Goal: Task Accomplishment & Management: Use online tool/utility

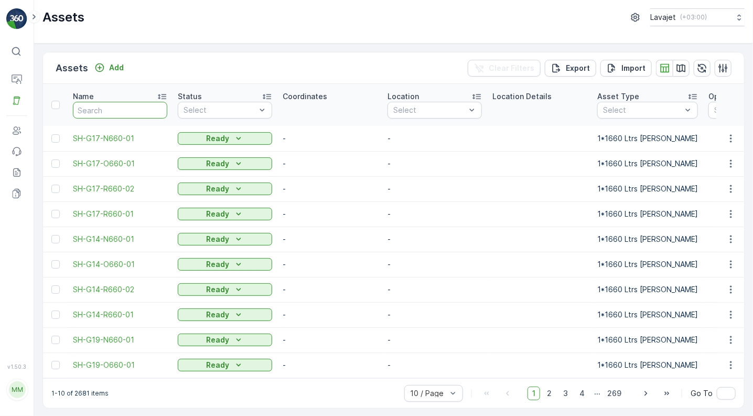
click at [95, 107] on input "text" at bounding box center [120, 110] width 94 height 17
paste input "C837-R240-01"
type input "C837-R240-01"
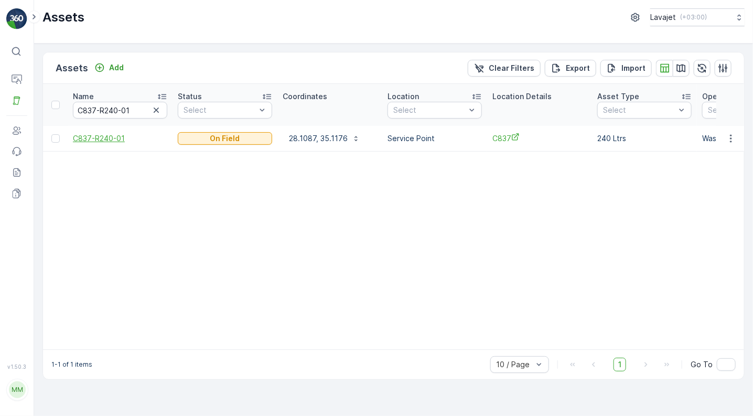
click at [96, 136] on span "C837-R240-01" at bounding box center [120, 138] width 94 height 10
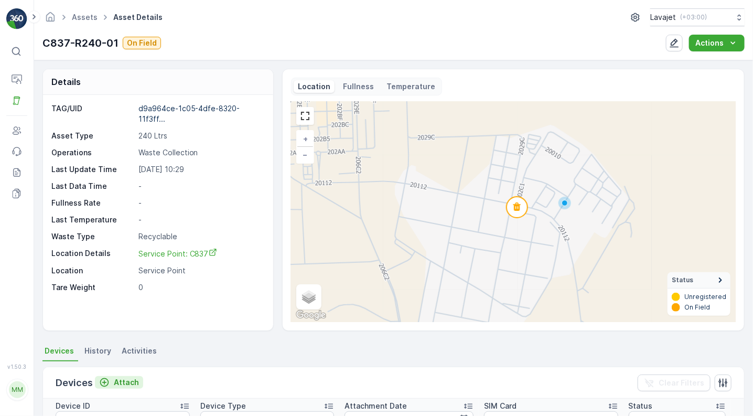
click at [123, 379] on p "Attach" at bounding box center [126, 382] width 25 height 10
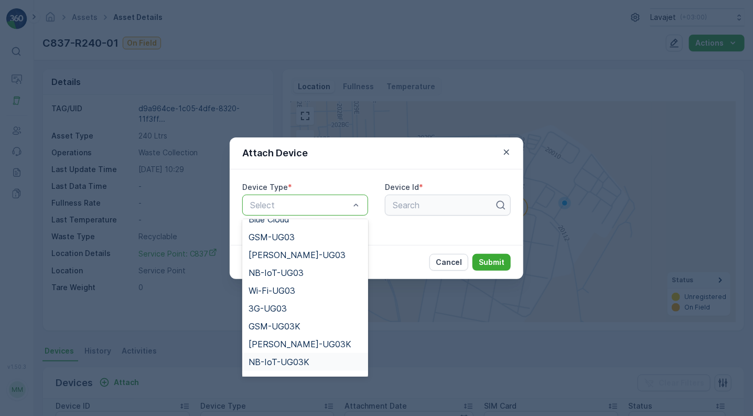
scroll to position [135, 0]
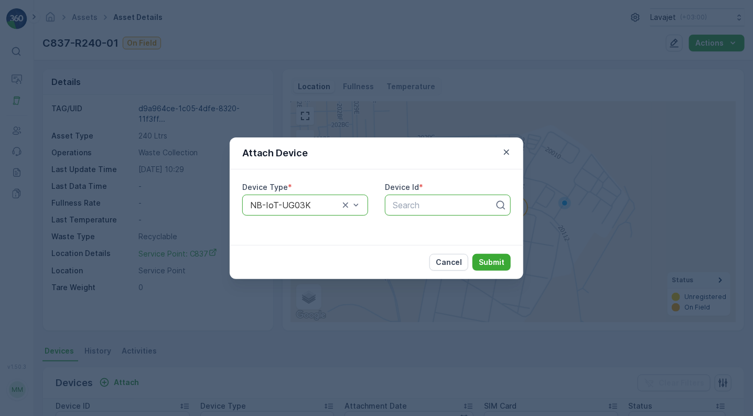
click at [400, 202] on div at bounding box center [444, 204] width 104 height 9
paste input "50602"
type input "50602"
click at [401, 226] on span "50602" at bounding box center [404, 230] width 26 height 9
click at [486, 261] on p "Submit" at bounding box center [492, 262] width 26 height 10
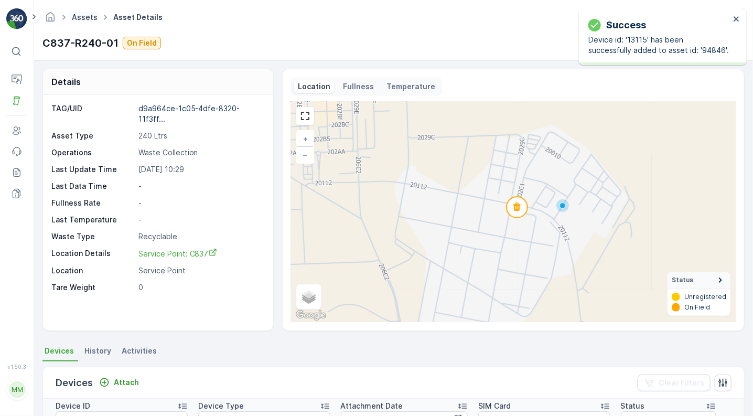
click at [79, 17] on link "Assets" at bounding box center [85, 17] width 26 height 9
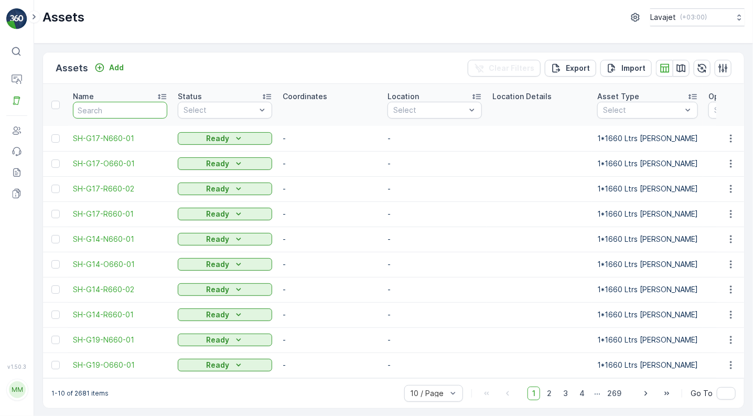
click at [97, 111] on input "text" at bounding box center [120, 110] width 94 height 17
paste input "C837-R240-02"
type input "C837-R240-02"
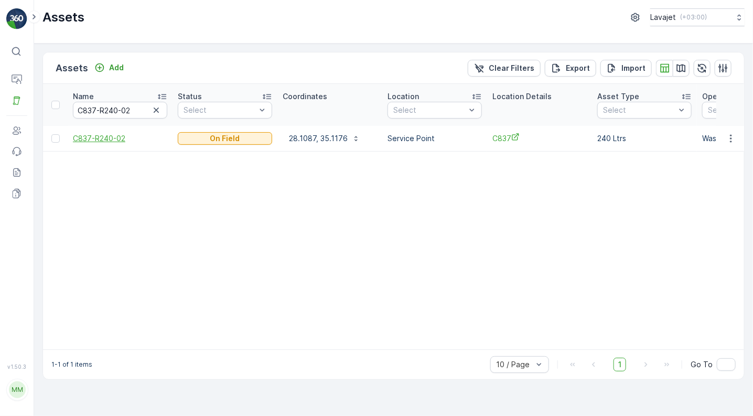
click at [99, 136] on span "C837-R240-02" at bounding box center [120, 138] width 94 height 10
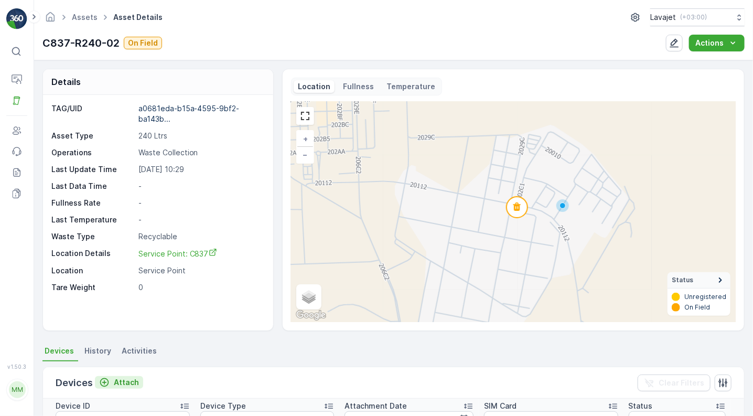
click at [122, 380] on p "Attach" at bounding box center [126, 382] width 25 height 10
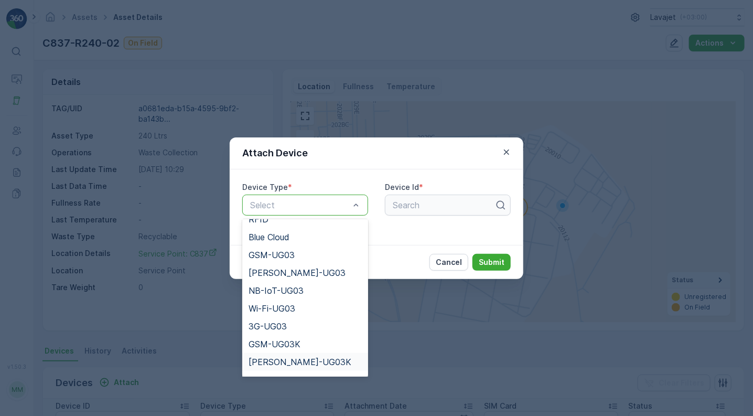
scroll to position [118, 0]
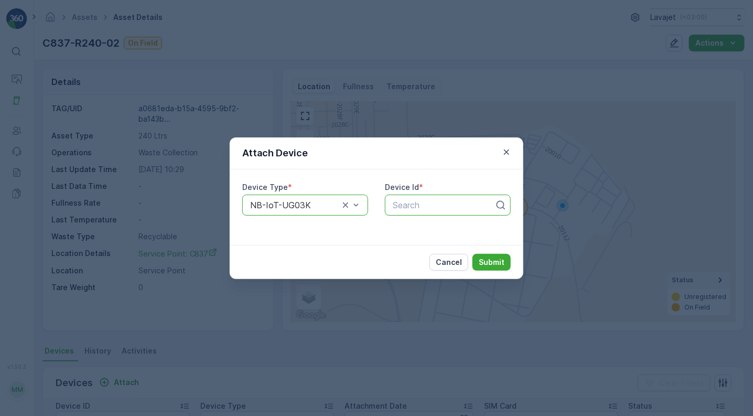
click at [416, 203] on div at bounding box center [444, 204] width 104 height 9
paste input "50603"
type input "50603"
click at [411, 231] on span "50603" at bounding box center [404, 230] width 26 height 9
click at [497, 261] on p "Submit" at bounding box center [492, 262] width 26 height 10
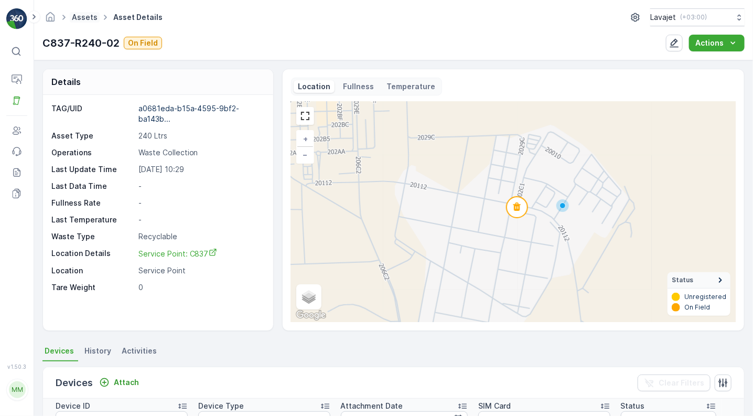
click at [87, 16] on link "Assets" at bounding box center [85, 17] width 26 height 9
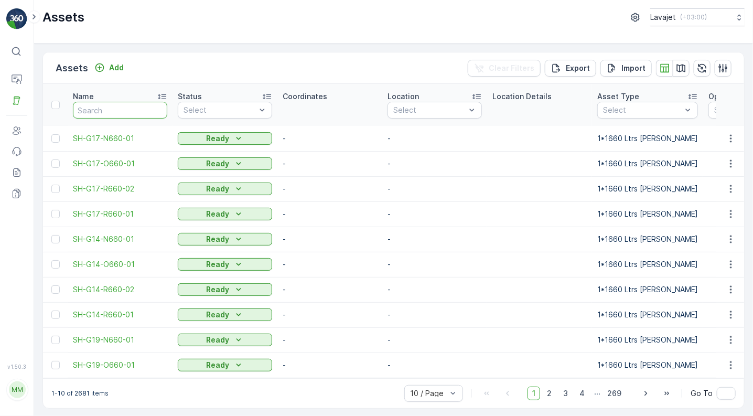
click at [126, 112] on input "text" at bounding box center [120, 110] width 94 height 17
paste input "C837-O240-03"
type input "C837-O240-03"
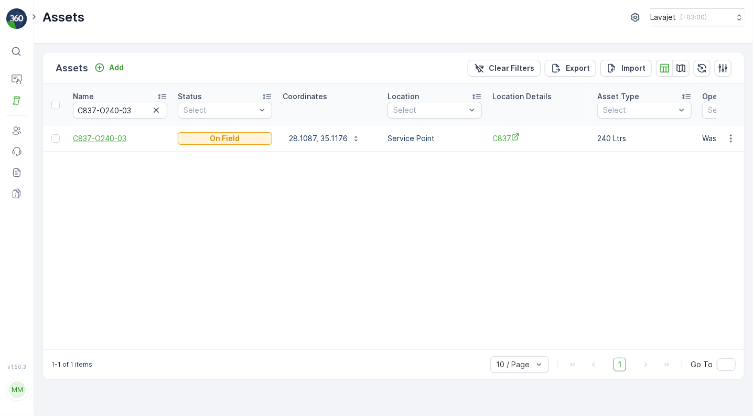
click at [112, 138] on span "C837-O240-03" at bounding box center [120, 138] width 94 height 10
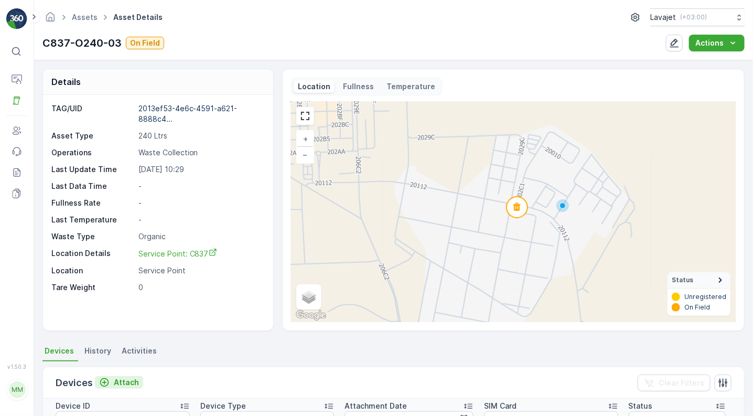
click at [125, 382] on p "Attach" at bounding box center [126, 382] width 25 height 10
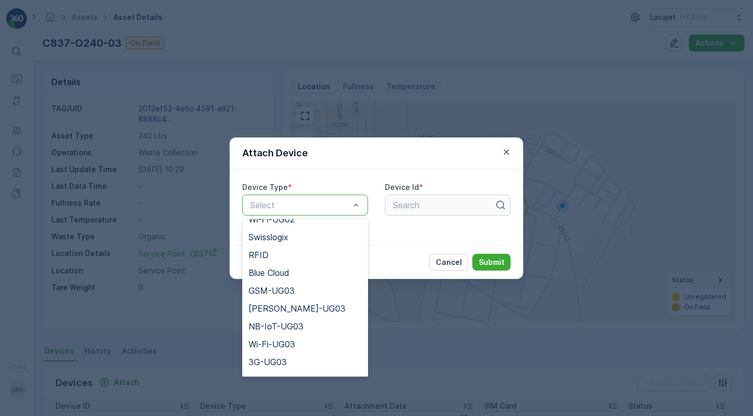
scroll to position [118, 0]
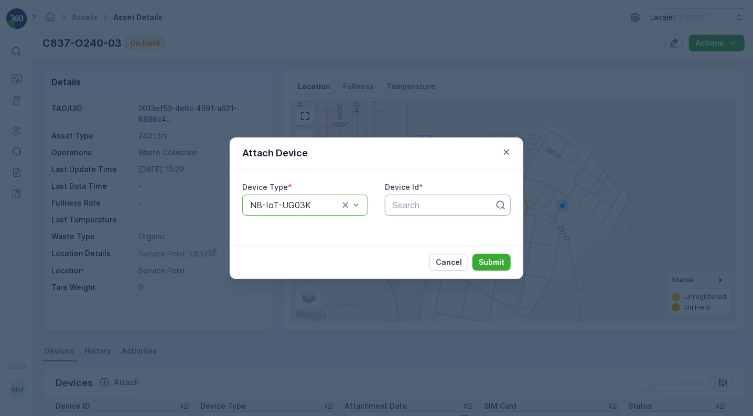
click at [409, 206] on div at bounding box center [444, 204] width 104 height 9
paste input "50634"
type input "50634"
click at [417, 227] on span "50634" at bounding box center [404, 230] width 26 height 9
click at [486, 261] on p "Submit" at bounding box center [492, 262] width 26 height 10
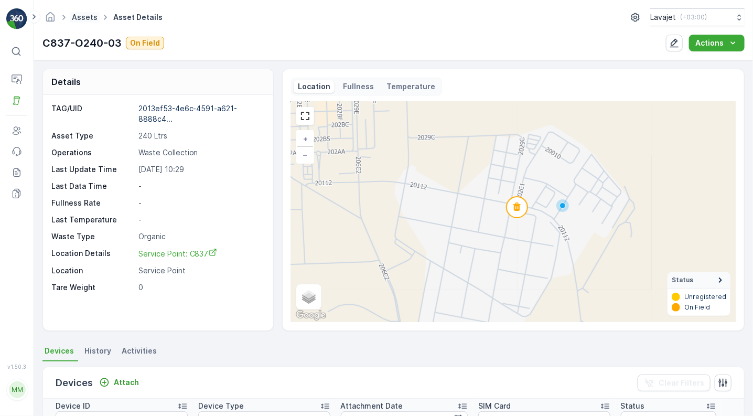
click at [82, 18] on link "Assets" at bounding box center [85, 17] width 26 height 9
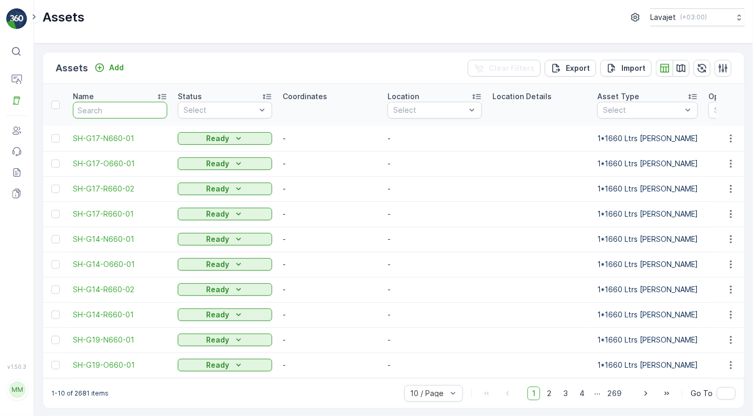
click at [125, 113] on input "text" at bounding box center [120, 110] width 94 height 17
paste input "C837-N240-04"
type input "C837-N240-04"
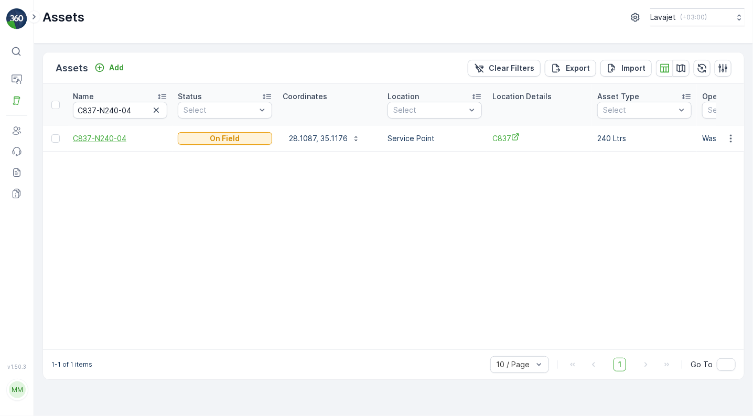
click at [108, 135] on span "C837-N240-04" at bounding box center [120, 138] width 94 height 10
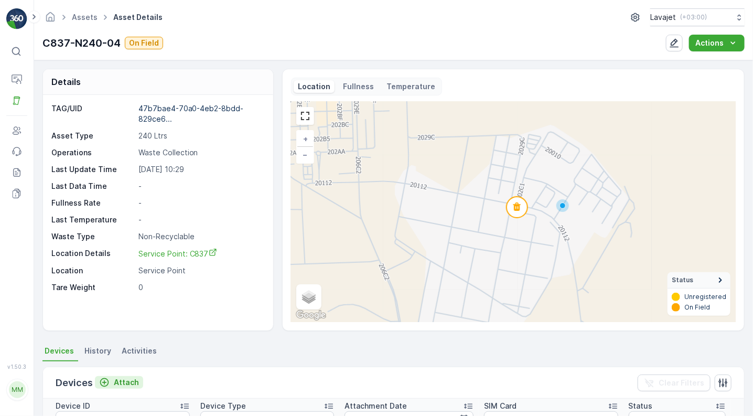
click at [117, 380] on p "Attach" at bounding box center [126, 382] width 25 height 10
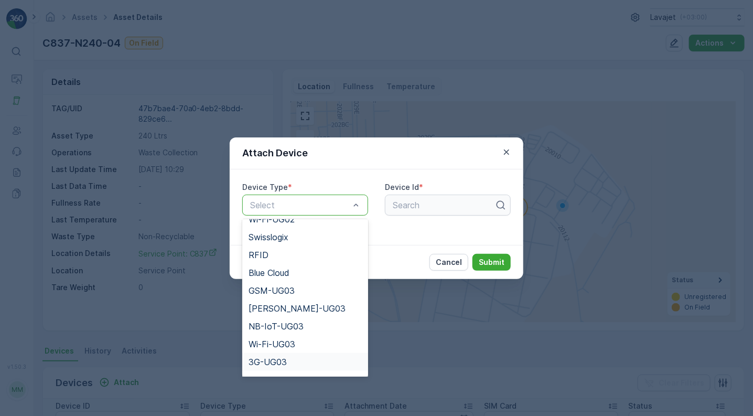
scroll to position [118, 0]
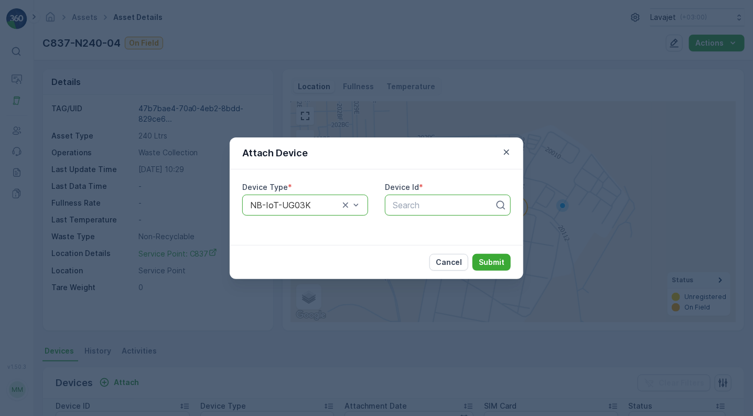
click at [399, 206] on div at bounding box center [444, 204] width 104 height 9
paste input "55979"
type input "55979"
click at [411, 228] on span "55979" at bounding box center [404, 230] width 26 height 9
click at [488, 258] on p "Submit" at bounding box center [492, 262] width 26 height 10
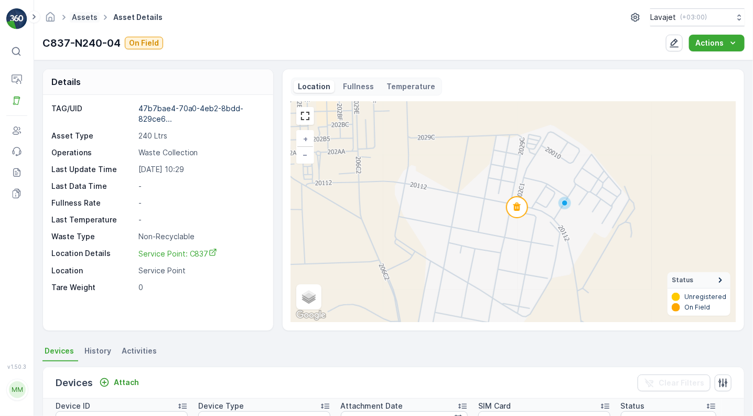
click at [86, 16] on link "Assets" at bounding box center [85, 17] width 26 height 9
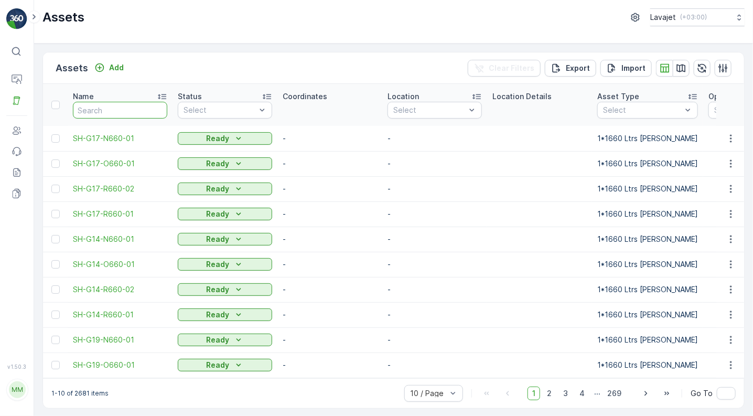
click at [136, 110] on input "text" at bounding box center [120, 110] width 94 height 17
paste input "C845-R240-01"
type input "C845-R240-01"
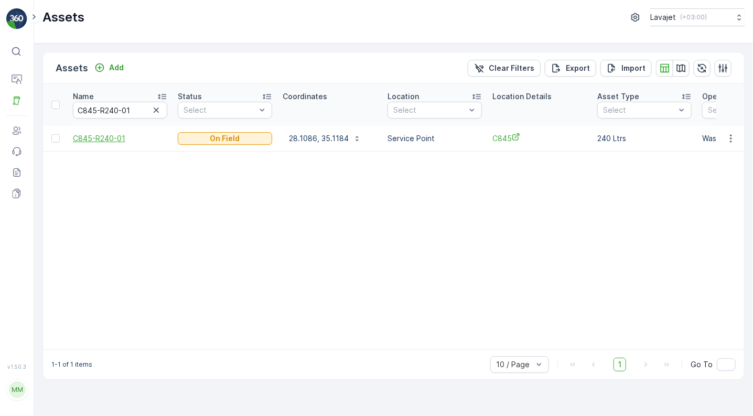
click at [107, 138] on span "C845-R240-01" at bounding box center [120, 138] width 94 height 10
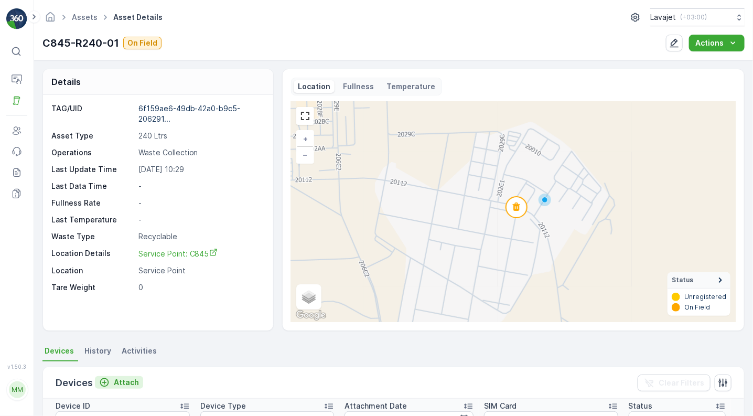
click at [124, 384] on p "Attach" at bounding box center [126, 382] width 25 height 10
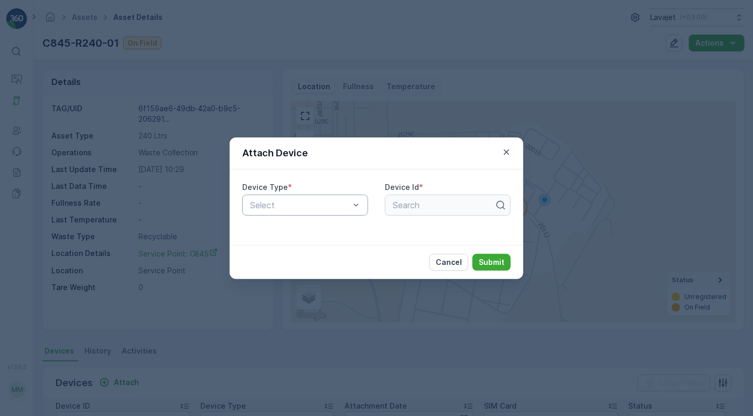
click at [350, 214] on div "Select" at bounding box center [305, 205] width 126 height 21
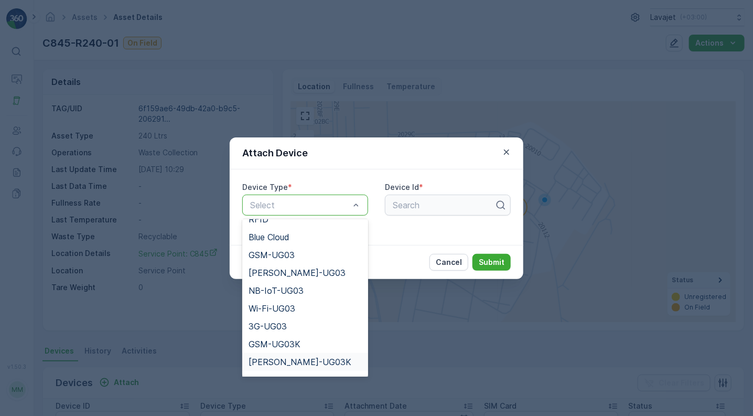
scroll to position [118, 0]
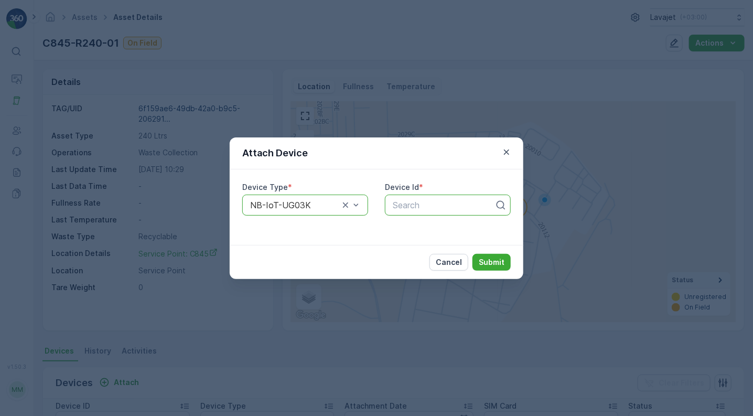
click at [415, 206] on div at bounding box center [444, 204] width 104 height 9
paste input "50646"
type input "50646"
click at [411, 229] on span "50646" at bounding box center [404, 230] width 26 height 9
click at [485, 260] on p "Submit" at bounding box center [492, 262] width 26 height 10
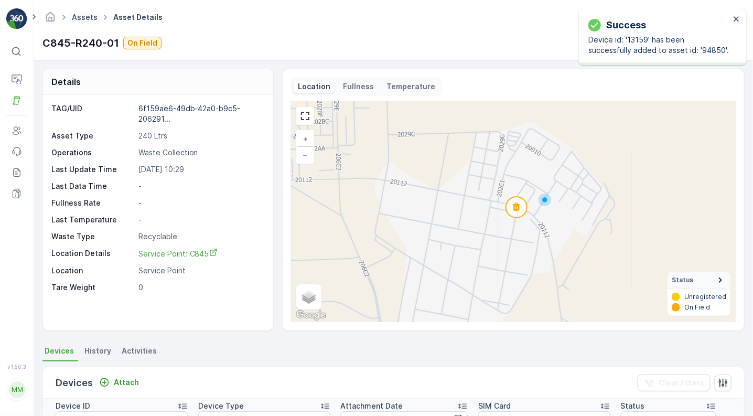
click at [85, 15] on link "Assets" at bounding box center [85, 17] width 26 height 9
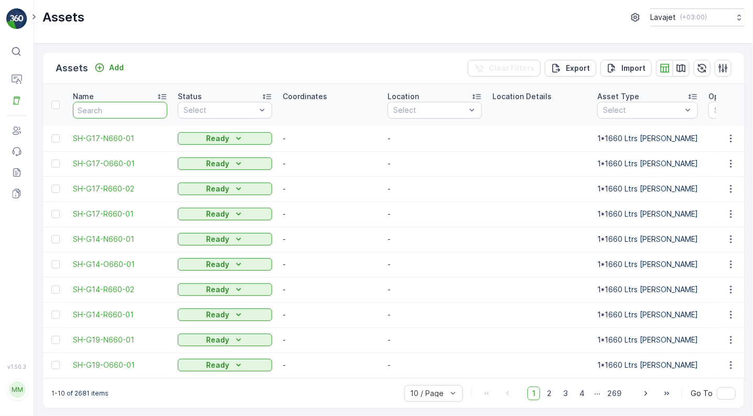
click at [106, 108] on input "text" at bounding box center [120, 110] width 94 height 17
paste input "C845-R240-02"
type input "C845-R240-02"
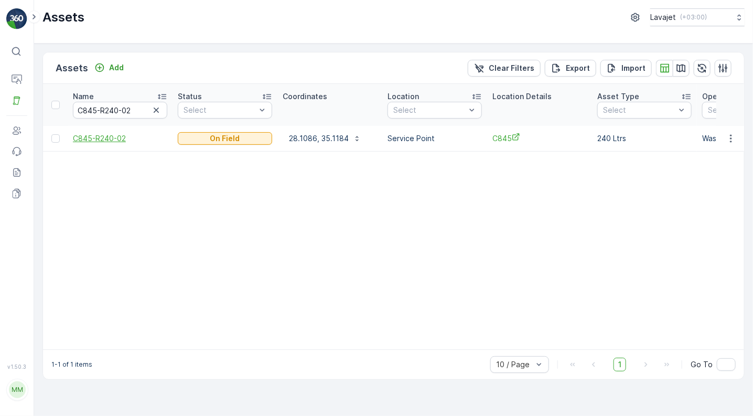
click at [109, 141] on span "C845-R240-02" at bounding box center [120, 138] width 94 height 10
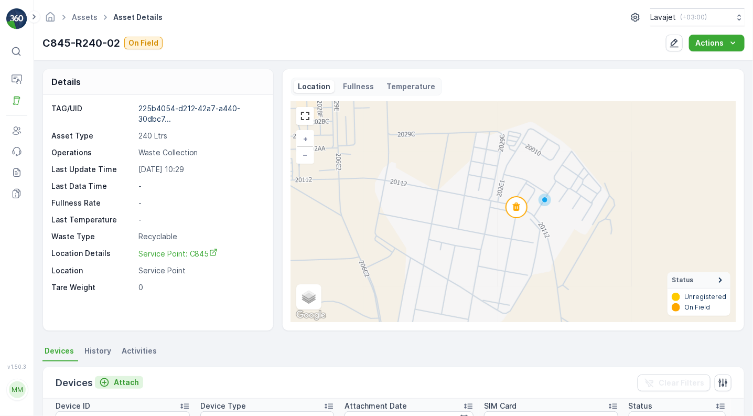
click at [123, 379] on p "Attach" at bounding box center [126, 382] width 25 height 10
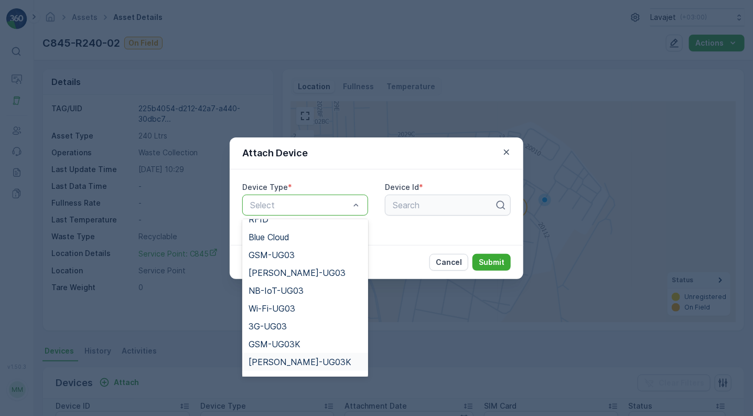
scroll to position [118, 0]
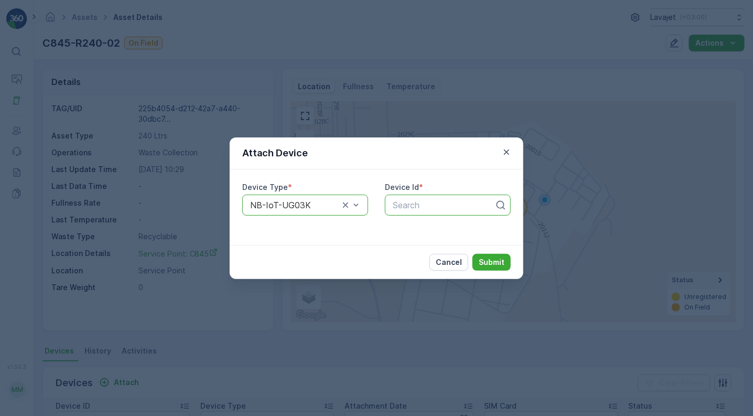
click at [400, 206] on div at bounding box center [444, 204] width 104 height 9
paste input "51221"
type input "51221"
click at [404, 230] on span "51221" at bounding box center [402, 230] width 22 height 9
click at [489, 261] on p "Submit" at bounding box center [492, 262] width 26 height 10
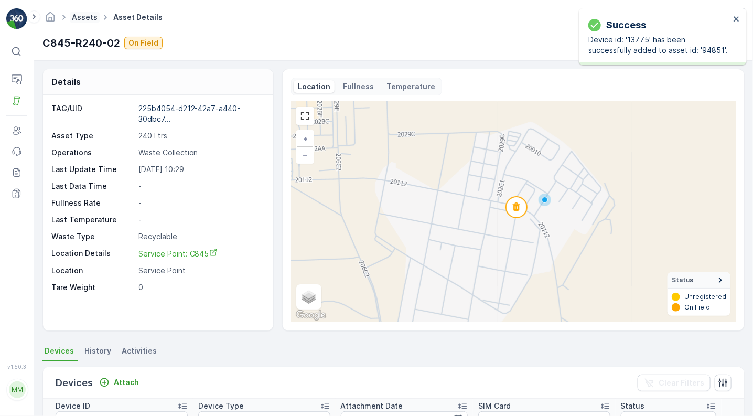
click at [88, 13] on link "Assets" at bounding box center [85, 17] width 26 height 9
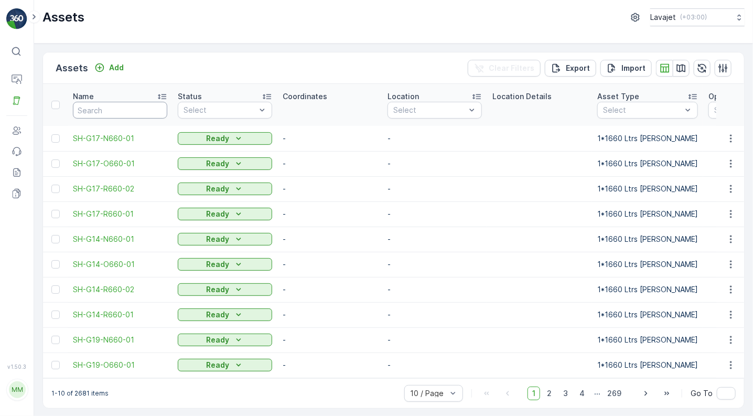
click at [90, 107] on input "text" at bounding box center [120, 110] width 94 height 17
paste input "C845-O240-03"
type input "C845-O240-03"
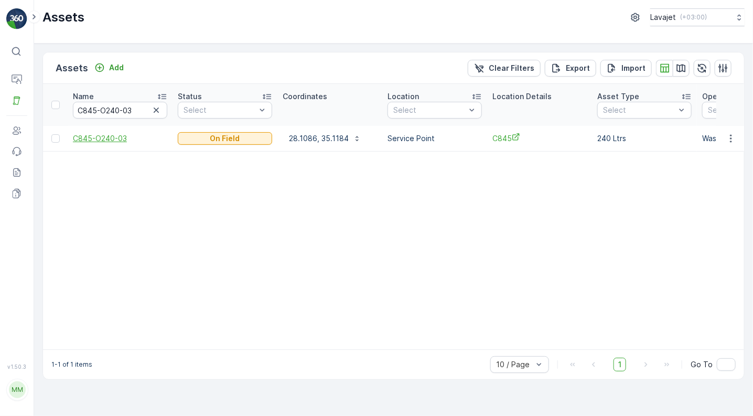
click at [96, 135] on span "C845-O240-03" at bounding box center [120, 138] width 94 height 10
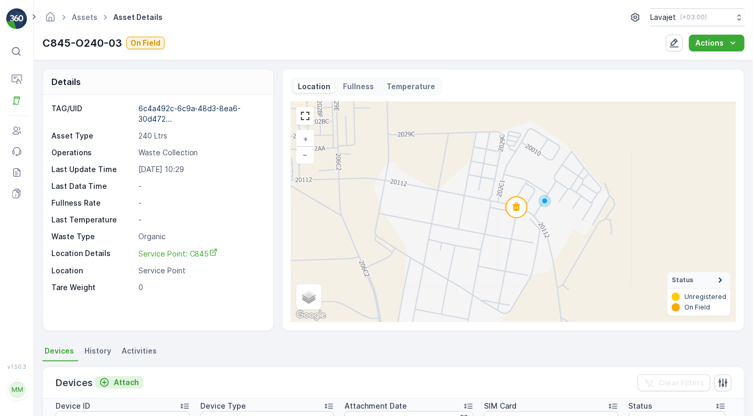
click at [125, 378] on p "Attach" at bounding box center [126, 382] width 25 height 10
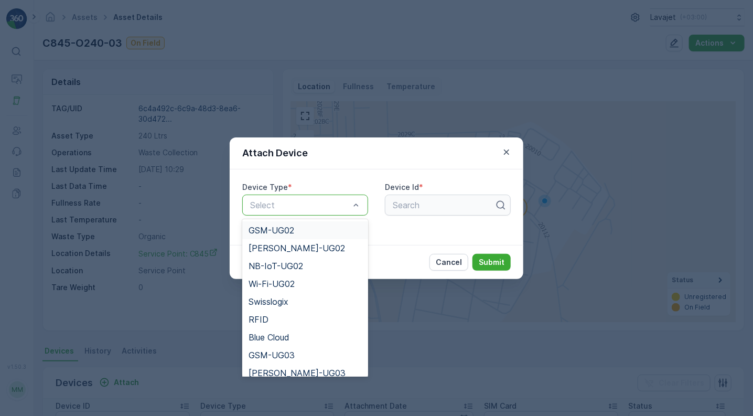
click at [337, 211] on div "Select" at bounding box center [305, 205] width 126 height 21
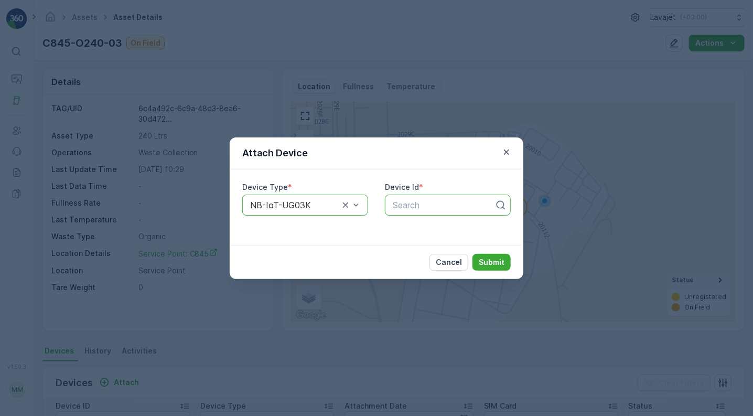
click at [403, 206] on div at bounding box center [444, 204] width 104 height 9
paste input "51207"
type input "51207"
click at [408, 226] on span "51207" at bounding box center [403, 230] width 24 height 9
click at [487, 263] on p "Submit" at bounding box center [492, 262] width 26 height 10
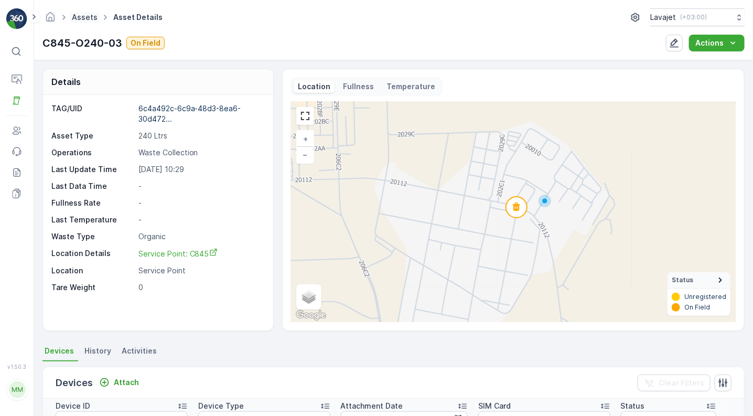
click at [89, 17] on link "Assets" at bounding box center [85, 17] width 26 height 9
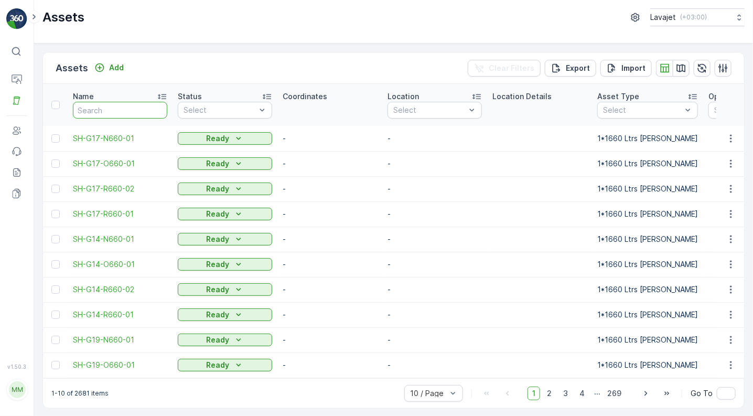
click at [134, 107] on input "text" at bounding box center [120, 110] width 94 height 17
paste input "C845-N240-04"
type input "C845-N240-04"
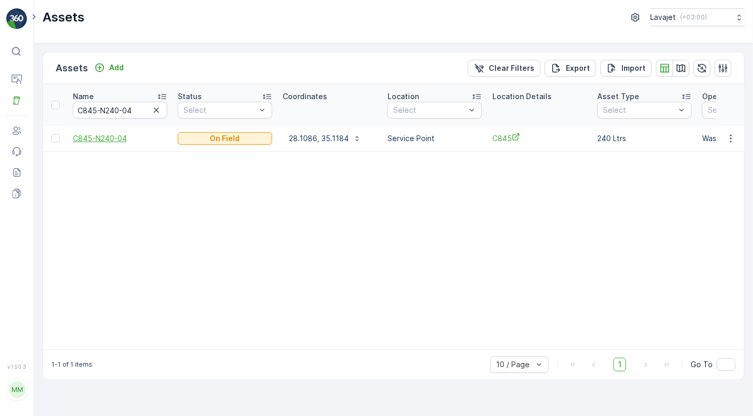
click at [90, 137] on span "C845-N240-04" at bounding box center [120, 138] width 94 height 10
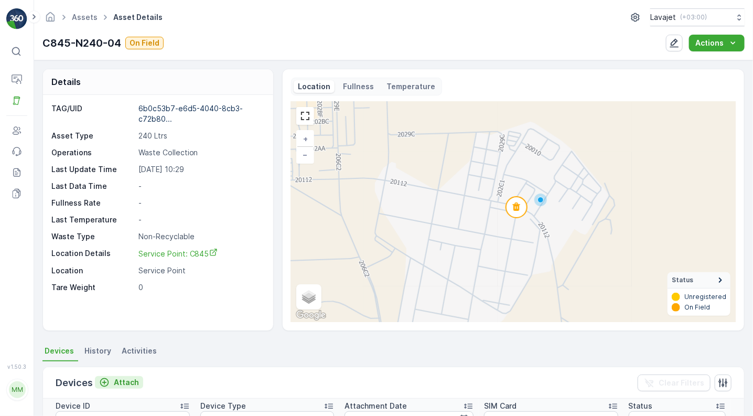
click at [125, 381] on p "Attach" at bounding box center [126, 382] width 25 height 10
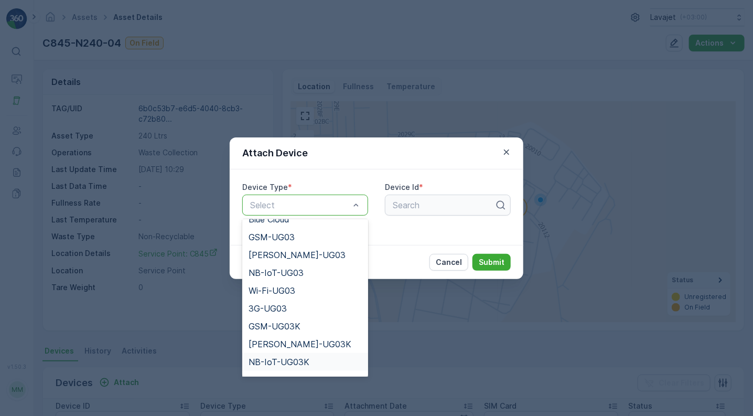
scroll to position [135, 0]
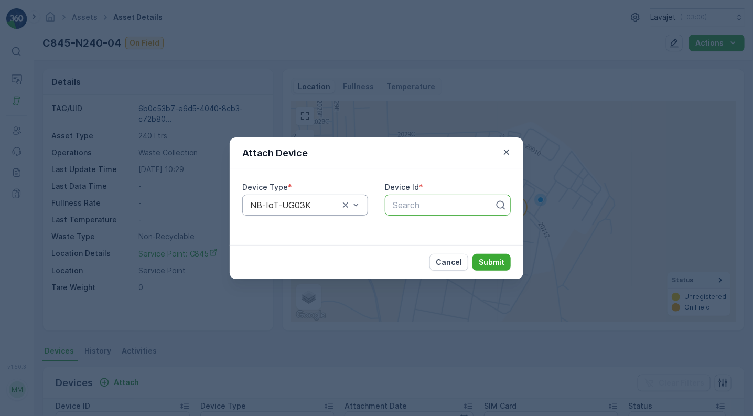
click at [409, 208] on div at bounding box center [444, 204] width 104 height 9
click at [432, 201] on div at bounding box center [444, 204] width 104 height 9
paste input "55521"
type input "55521"
click at [412, 226] on span "55521" at bounding box center [403, 230] width 24 height 9
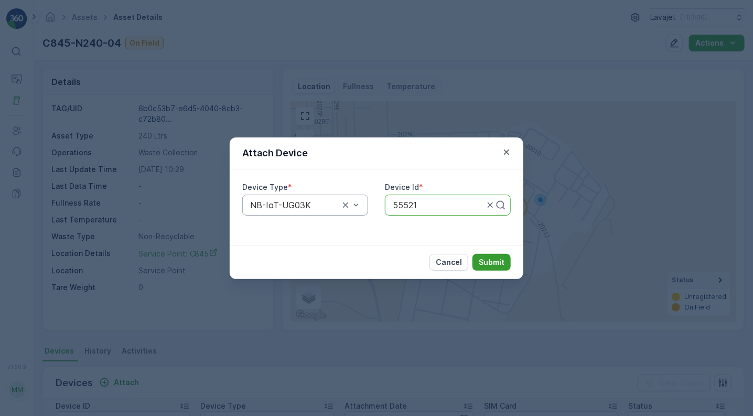
click at [483, 259] on p "Submit" at bounding box center [492, 262] width 26 height 10
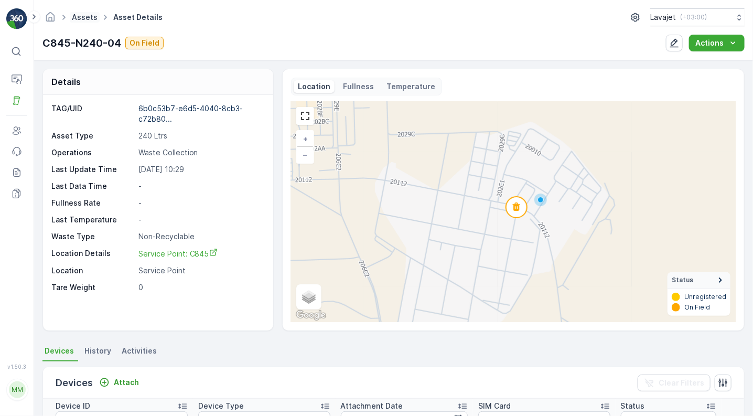
click at [80, 14] on link "Assets" at bounding box center [85, 17] width 26 height 9
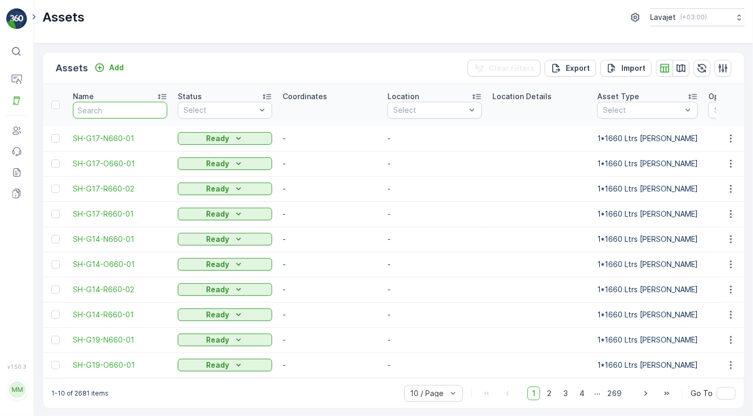
click at [138, 109] on input "text" at bounding box center [120, 110] width 94 height 17
paste input "C848-R240-01"
type input "C848-R240-01"
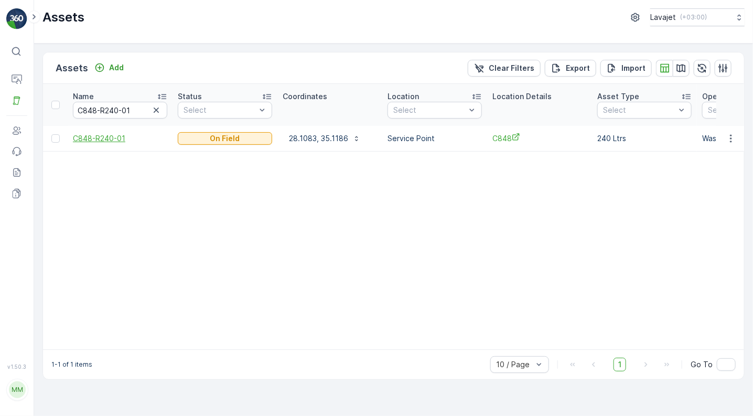
click at [109, 134] on span "C848-R240-01" at bounding box center [120, 138] width 94 height 10
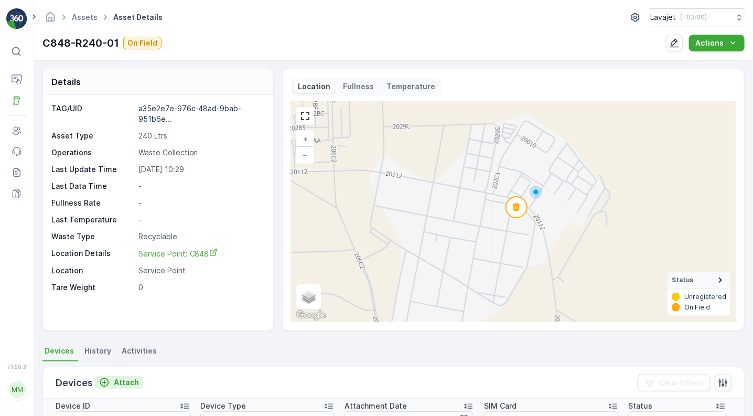
click at [123, 381] on p "Attach" at bounding box center [126, 382] width 25 height 10
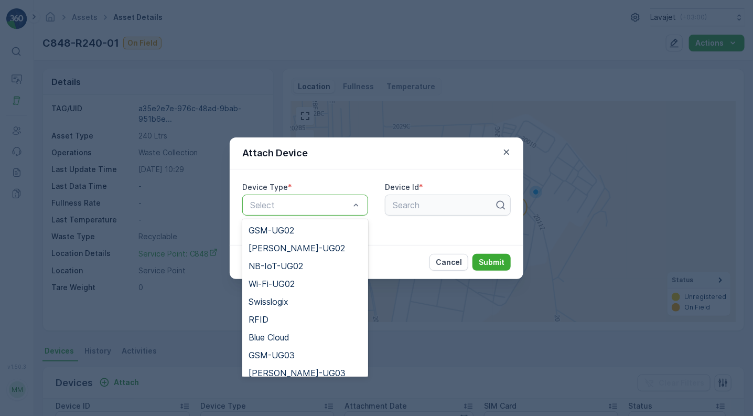
scroll to position [118, 0]
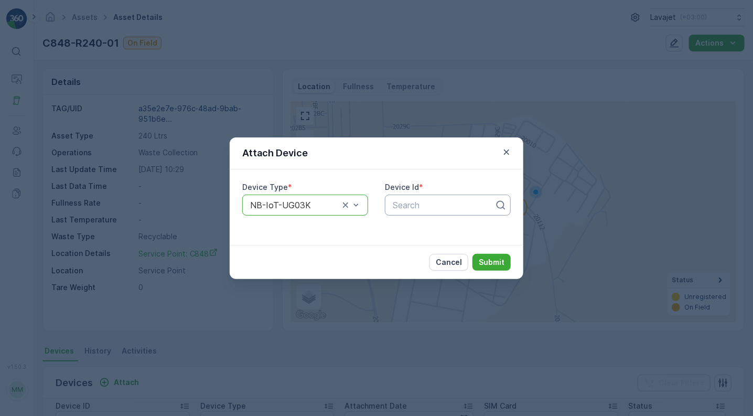
click at [409, 204] on div at bounding box center [444, 204] width 104 height 9
paste input "55368"
type input "55368"
click at [411, 228] on span "55368" at bounding box center [404, 230] width 26 height 9
click at [489, 261] on p "Submit" at bounding box center [492, 262] width 26 height 10
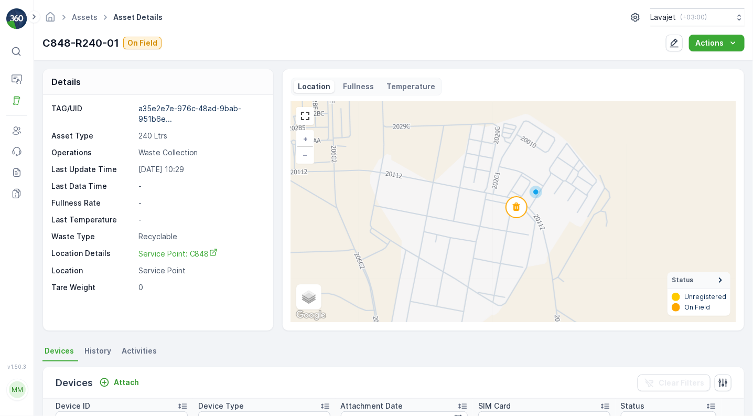
scroll to position [281, 0]
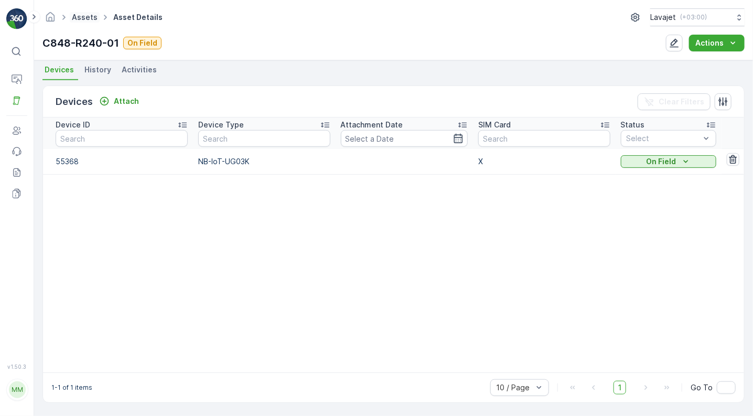
click at [82, 17] on link "Assets" at bounding box center [85, 17] width 26 height 9
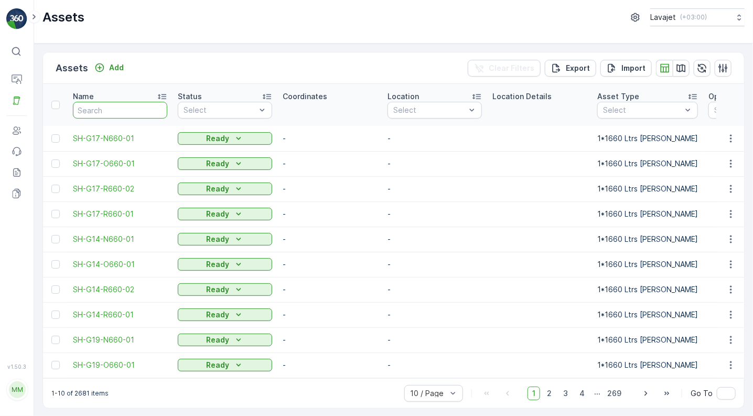
click at [94, 112] on input "text" at bounding box center [120, 110] width 94 height 17
paste input "C848-R240-02"
type input "C848-R240-02"
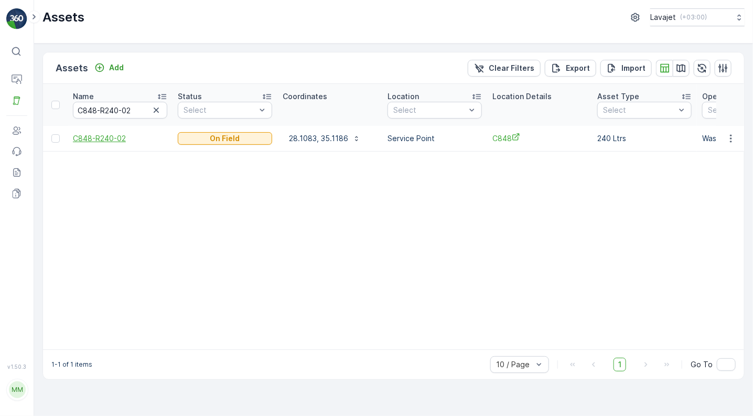
click at [97, 136] on span "C848-R240-02" at bounding box center [120, 138] width 94 height 10
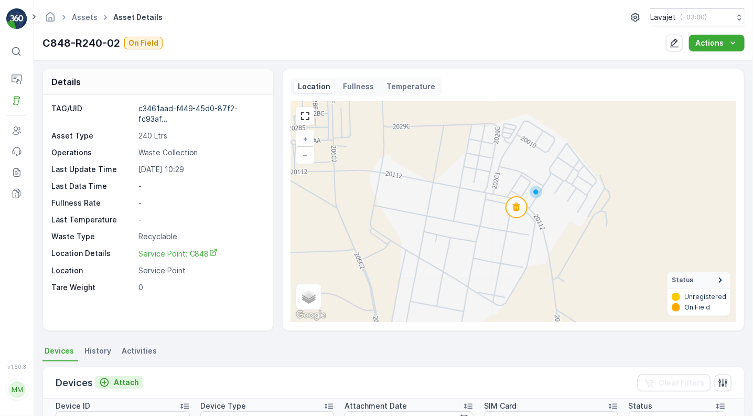
click at [120, 385] on p "Attach" at bounding box center [126, 382] width 25 height 10
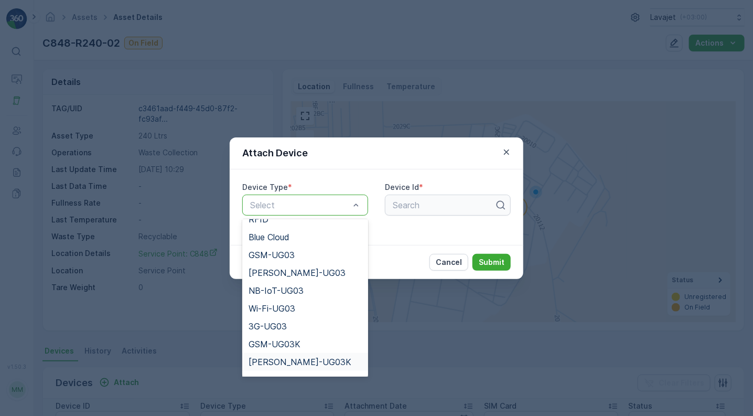
scroll to position [118, 0]
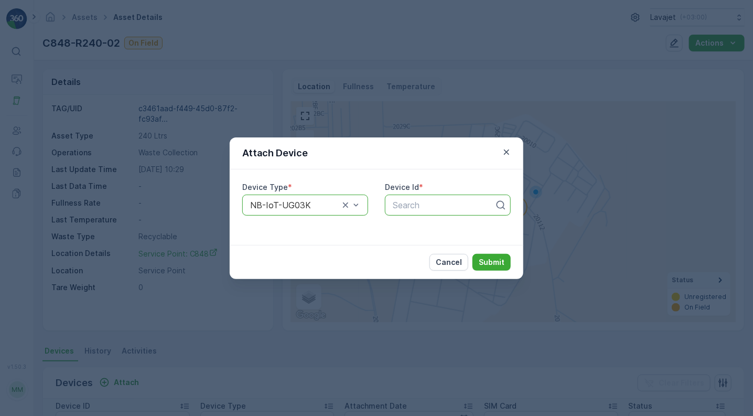
click at [411, 203] on div at bounding box center [444, 204] width 104 height 9
paste input "56217"
type input "56217"
click at [403, 227] on span "56217" at bounding box center [403, 230] width 24 height 9
click at [499, 258] on p "Submit" at bounding box center [492, 262] width 26 height 10
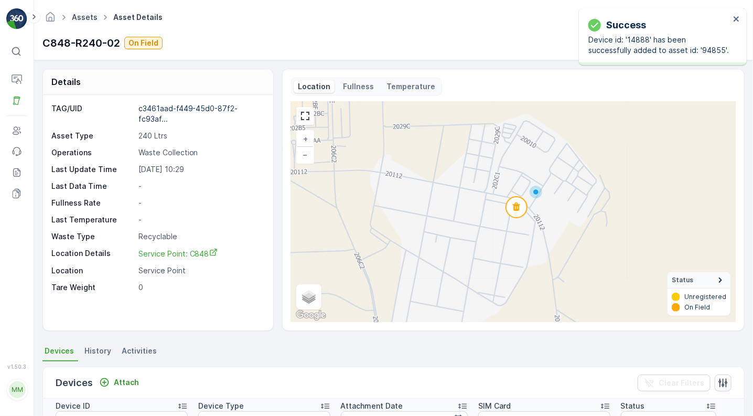
click at [84, 17] on link "Assets" at bounding box center [85, 17] width 26 height 9
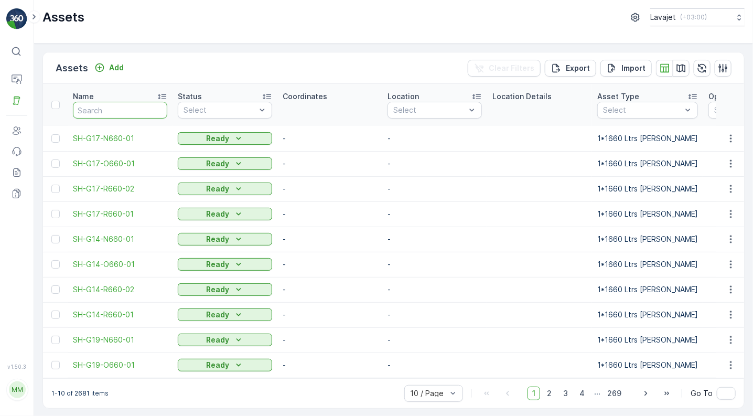
click at [94, 104] on input "text" at bounding box center [120, 110] width 94 height 17
paste input "C848-O240-03"
type input "C848-O240-03"
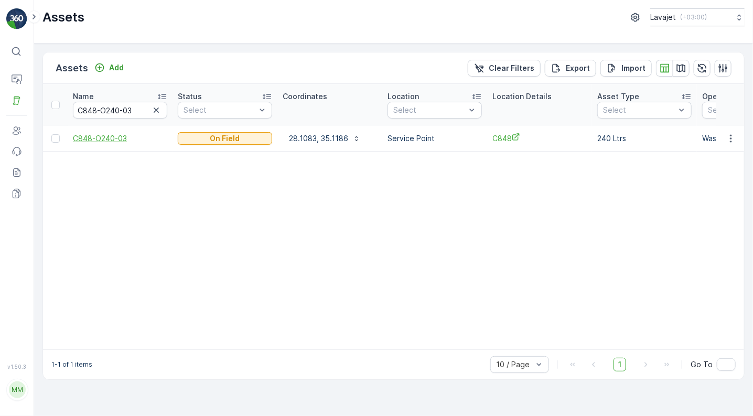
click at [113, 143] on span "C848-O240-03" at bounding box center [120, 138] width 94 height 10
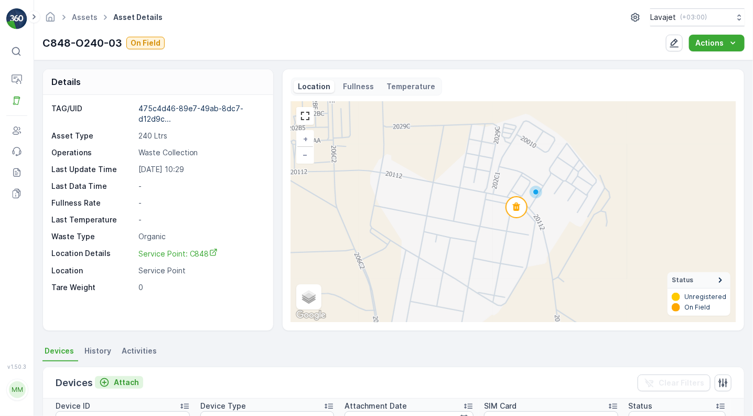
click at [120, 380] on p "Attach" at bounding box center [126, 382] width 25 height 10
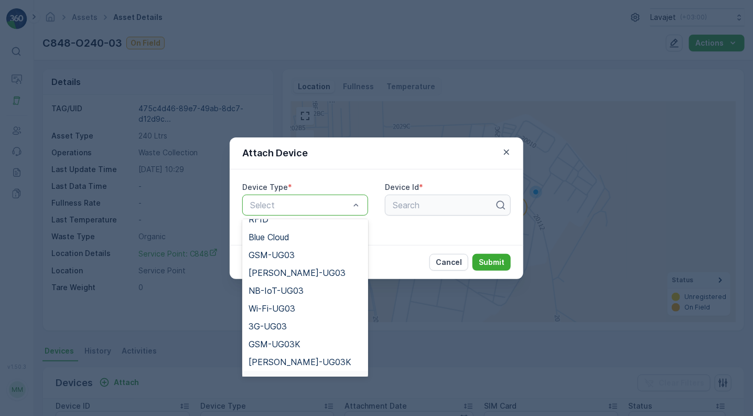
scroll to position [118, 0]
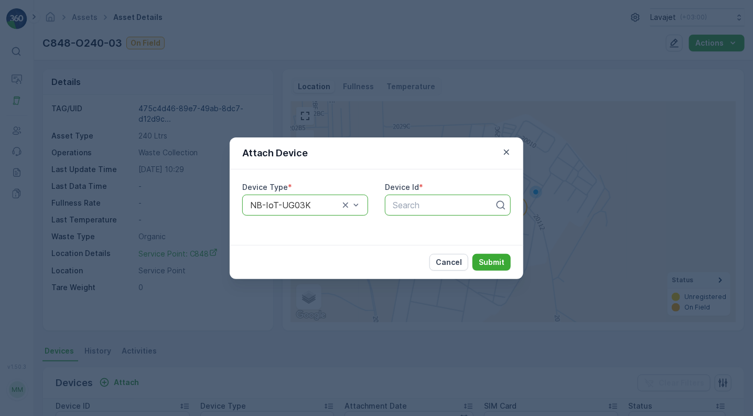
click at [423, 206] on div at bounding box center [444, 204] width 104 height 9
paste input "55330"
type input "55330"
paste input "55330"
type input "5"
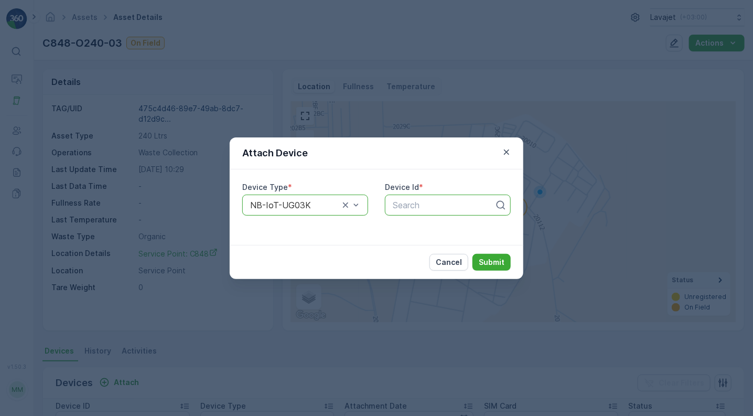
paste input "55330"
type input "55330"
click at [445, 258] on p "Cancel" at bounding box center [449, 262] width 26 height 10
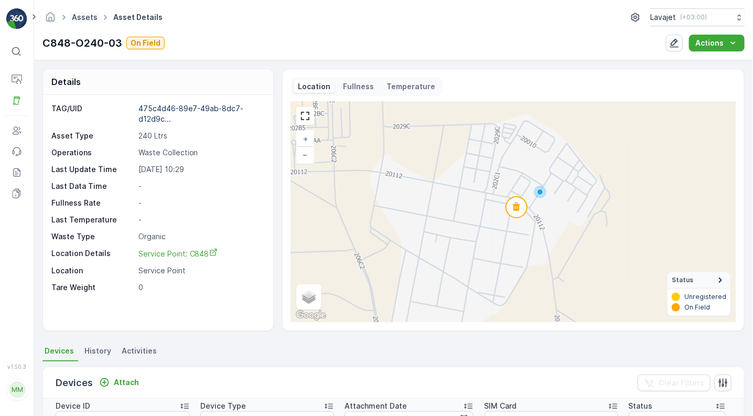
click at [84, 17] on link "Assets" at bounding box center [85, 17] width 26 height 9
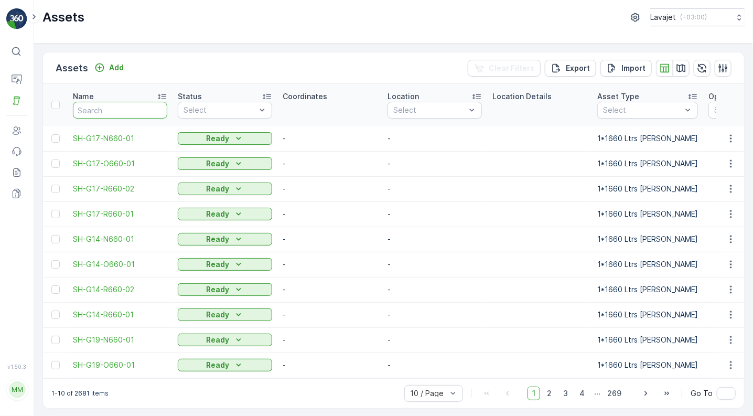
click at [113, 110] on input "text" at bounding box center [120, 110] width 94 height 17
paste input "C848-N240-04"
type input "C848-N240-04"
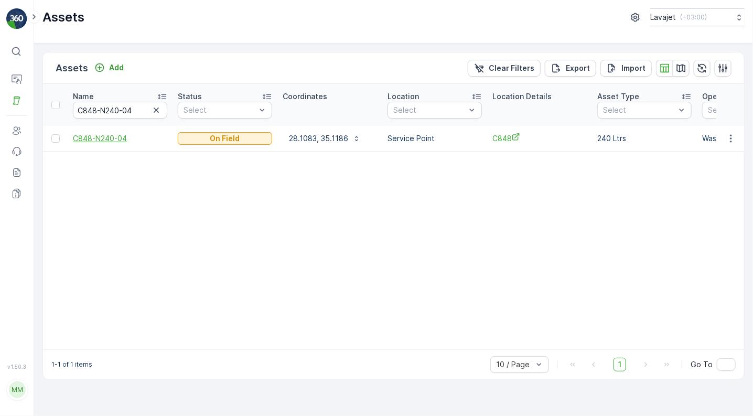
click at [116, 141] on span "C848-N240-04" at bounding box center [120, 138] width 94 height 10
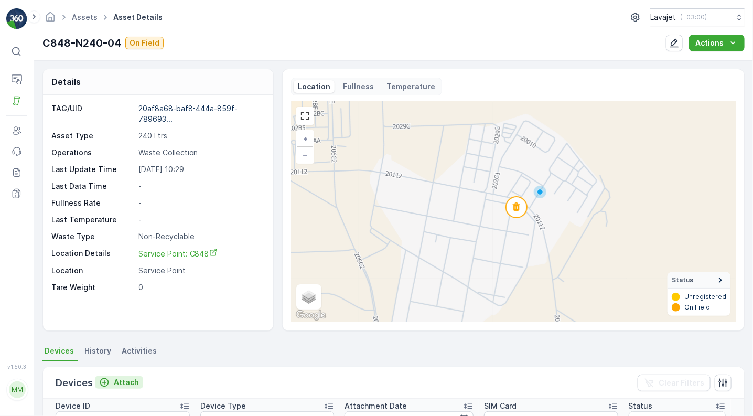
click at [124, 379] on p "Attach" at bounding box center [126, 382] width 25 height 10
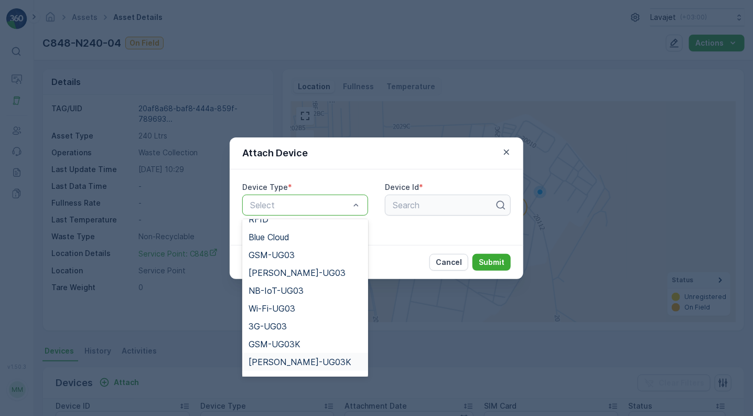
scroll to position [118, 0]
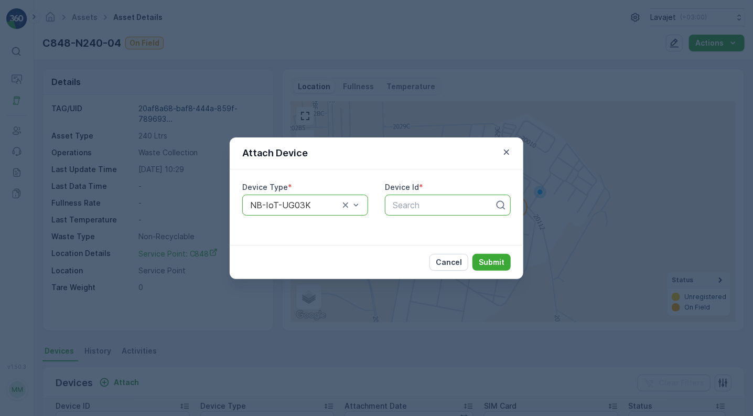
click at [405, 205] on div at bounding box center [444, 204] width 104 height 9
paste input "51266"
type input "51266"
click at [441, 261] on p "Cancel" at bounding box center [449, 262] width 26 height 10
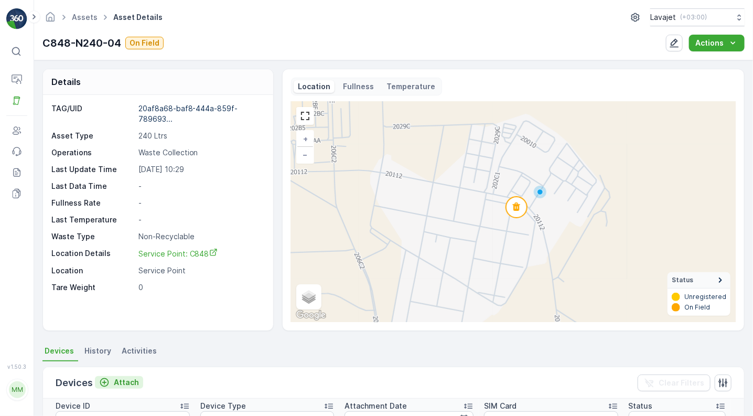
click at [127, 383] on p "Attach" at bounding box center [126, 382] width 25 height 10
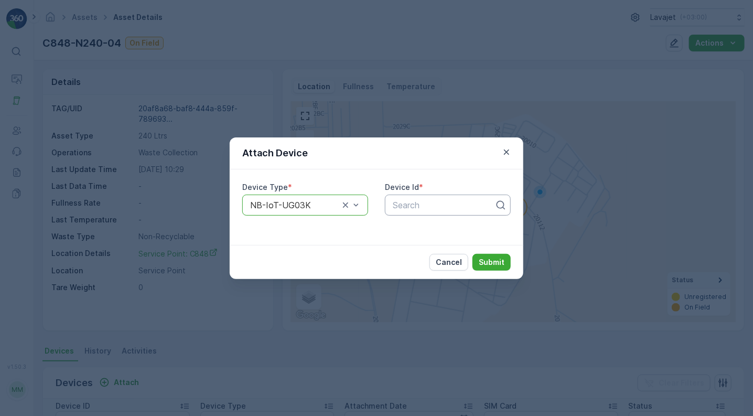
click at [407, 206] on div at bounding box center [444, 204] width 104 height 9
paste input "50905"
type input "50905"
click at [451, 262] on p "Cancel" at bounding box center [449, 262] width 26 height 10
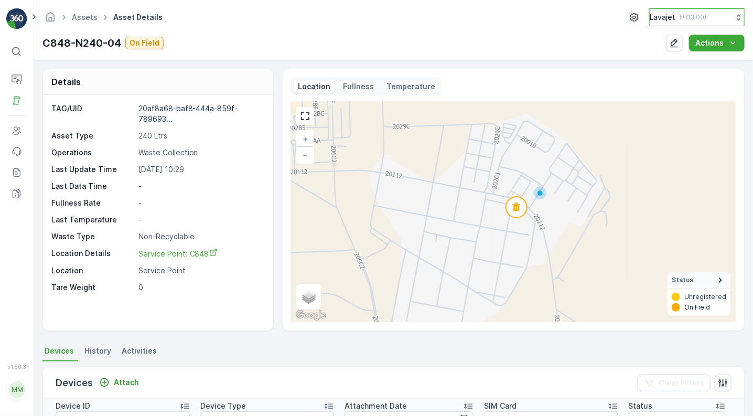
click at [702, 16] on button "Lavajet ( +03:00 )" at bounding box center [696, 17] width 95 height 18
click at [630, 22] on icon "button" at bounding box center [635, 17] width 10 height 10
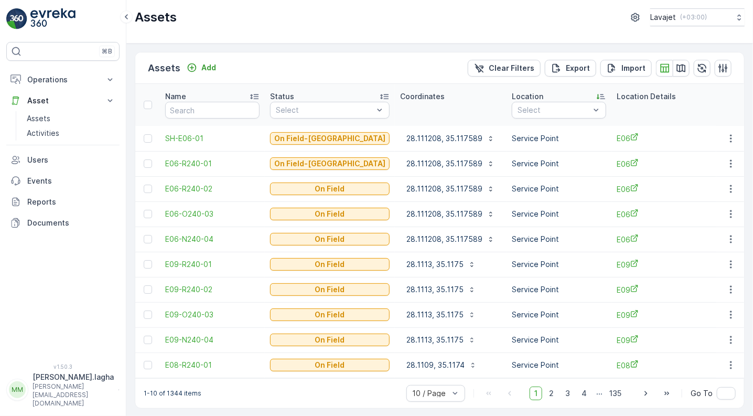
scroll to position [0, 217]
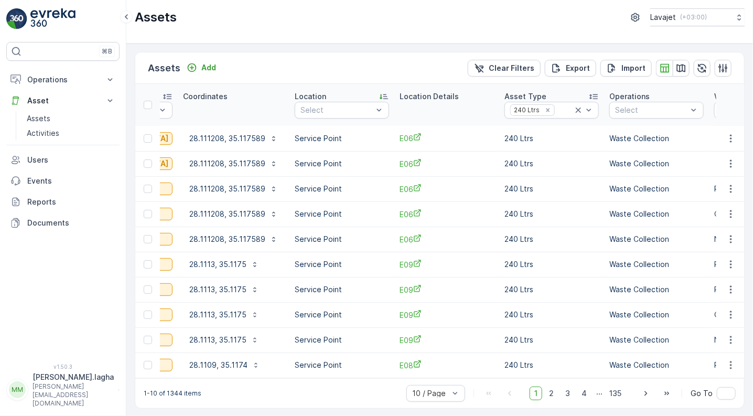
click at [46, 393] on p "[PERSON_NAME][EMAIL_ADDRESS][DOMAIN_NAME]" at bounding box center [73, 394] width 81 height 25
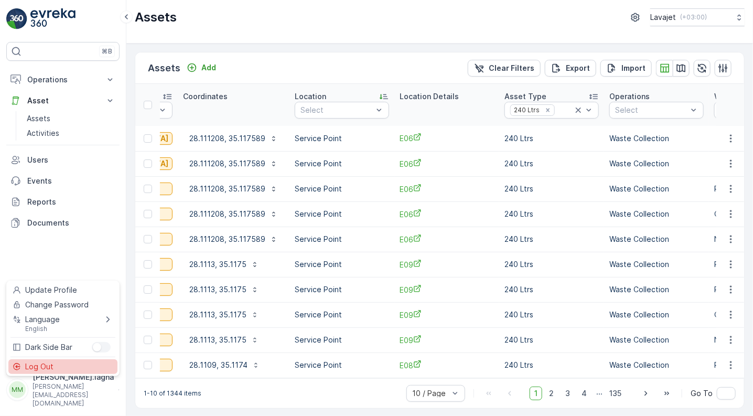
click at [37, 369] on span "Log Out" at bounding box center [39, 366] width 28 height 10
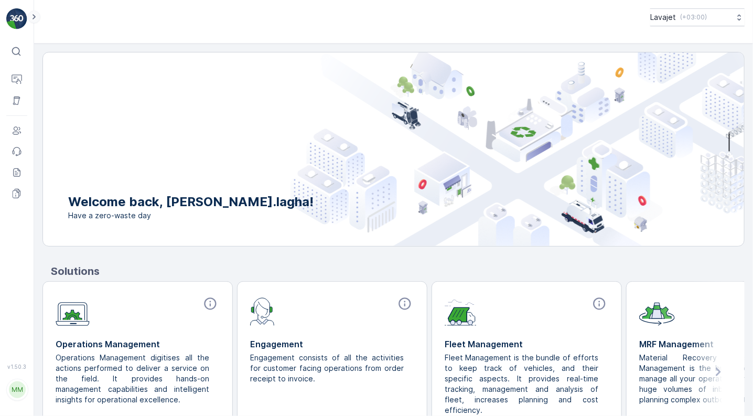
click at [32, 15] on icon at bounding box center [34, 16] width 12 height 13
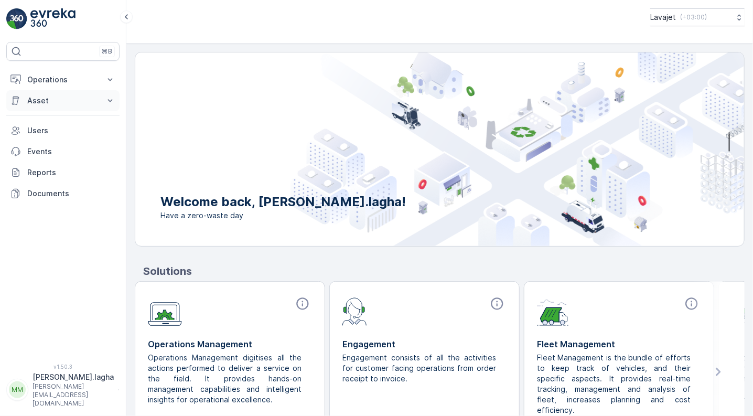
click at [31, 100] on p "Asset" at bounding box center [62, 100] width 71 height 10
click at [37, 116] on p "Assets" at bounding box center [39, 118] width 24 height 10
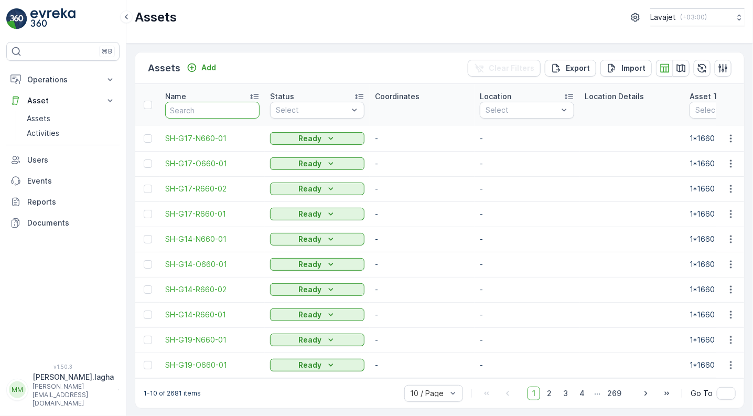
click at [191, 109] on input "text" at bounding box center [212, 110] width 94 height 17
paste input "C848-O240-03"
type input "C848-O240-03"
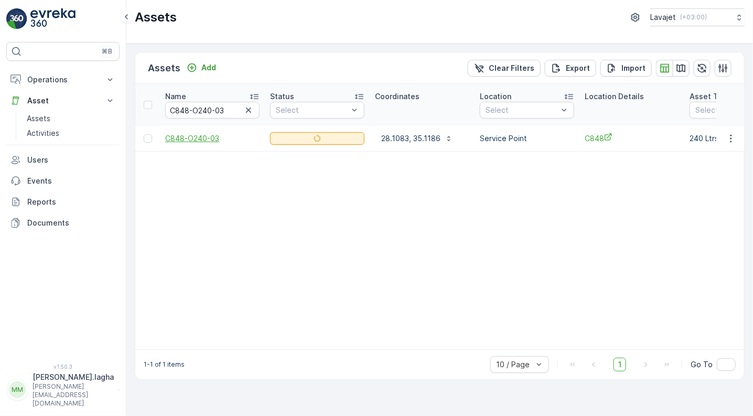
click at [191, 137] on span "C848-O240-03" at bounding box center [212, 138] width 94 height 10
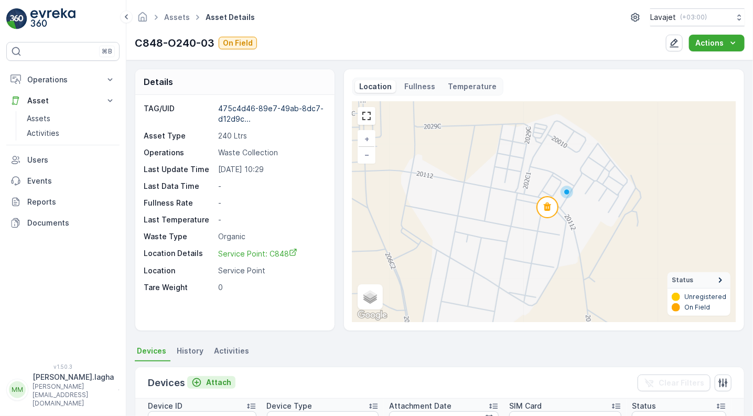
click at [216, 386] on p "Attach" at bounding box center [218, 382] width 25 height 10
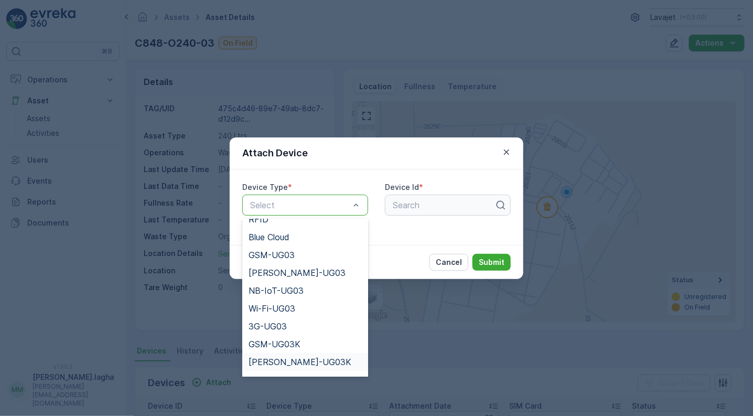
scroll to position [118, 0]
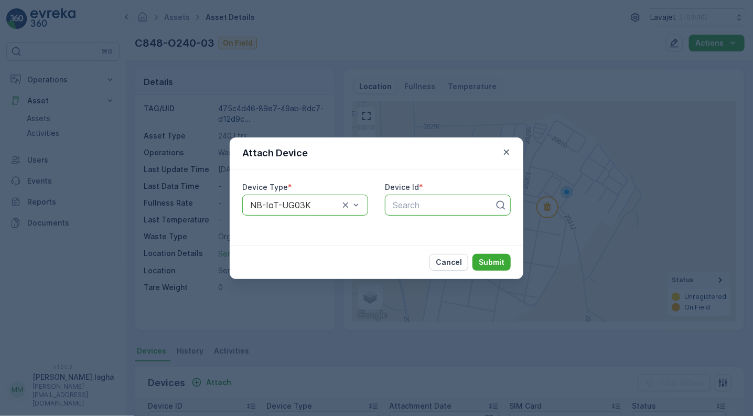
click at [403, 206] on div at bounding box center [444, 204] width 104 height 9
paste input "55330"
type input "55330"
click at [411, 234] on span "55330" at bounding box center [404, 230] width 26 height 9
click at [498, 262] on p "Submit" at bounding box center [492, 262] width 26 height 10
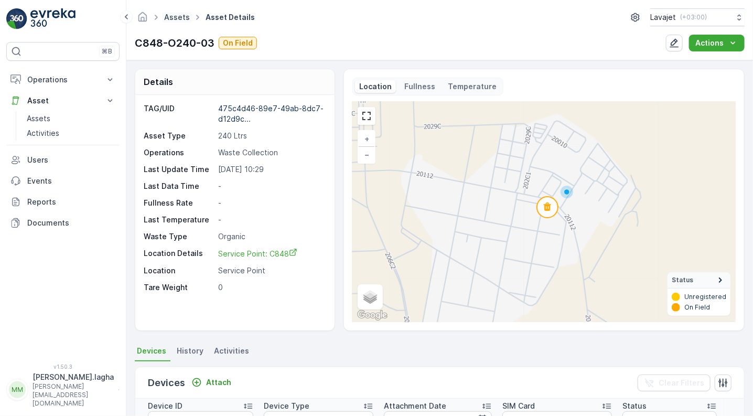
click at [175, 15] on link "Assets" at bounding box center [177, 17] width 26 height 9
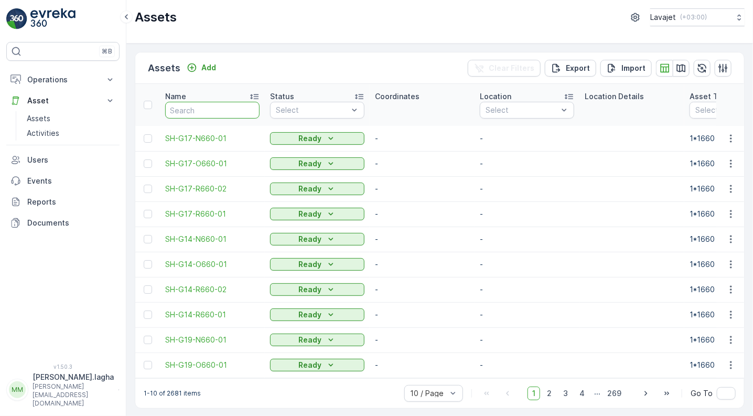
click at [193, 107] on input "text" at bounding box center [212, 110] width 94 height 17
paste input "C848-N240-04"
type input "C848-N240-04"
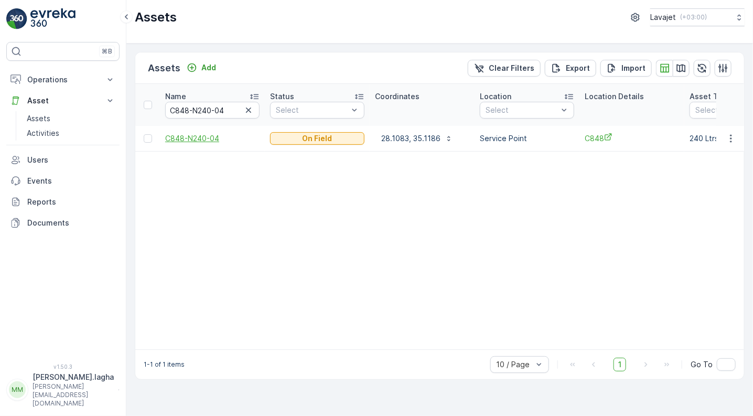
click at [199, 137] on span "C848-N240-04" at bounding box center [212, 138] width 94 height 10
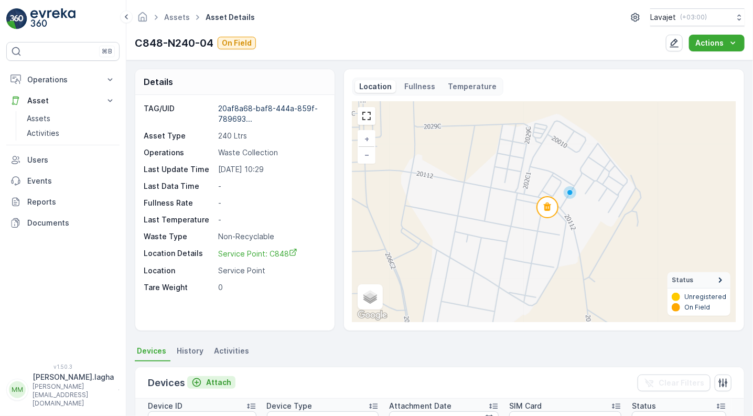
click at [212, 382] on p "Attach" at bounding box center [218, 382] width 25 height 10
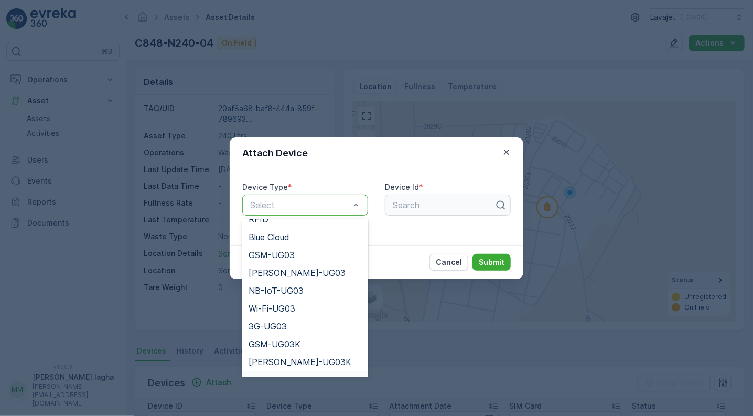
scroll to position [118, 0]
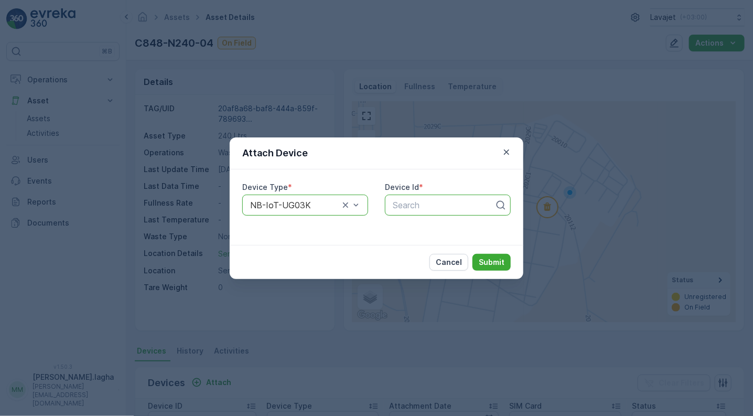
click at [411, 205] on div at bounding box center [444, 204] width 104 height 9
paste input "51266"
type input "51266"
click at [403, 229] on span "51266" at bounding box center [403, 230] width 24 height 9
click at [501, 264] on p "Submit" at bounding box center [492, 262] width 26 height 10
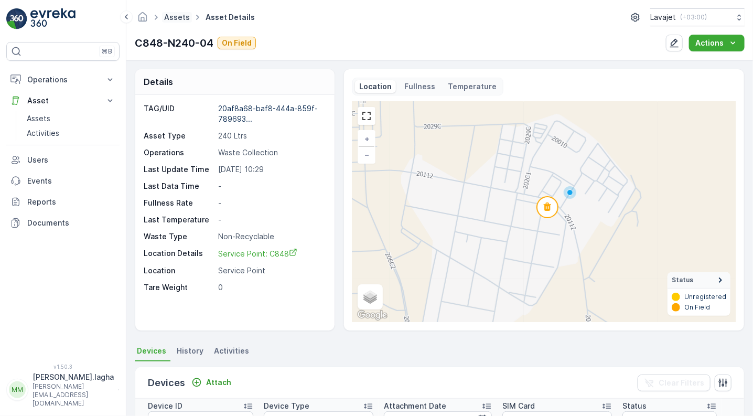
click at [178, 16] on link "Assets" at bounding box center [177, 17] width 26 height 9
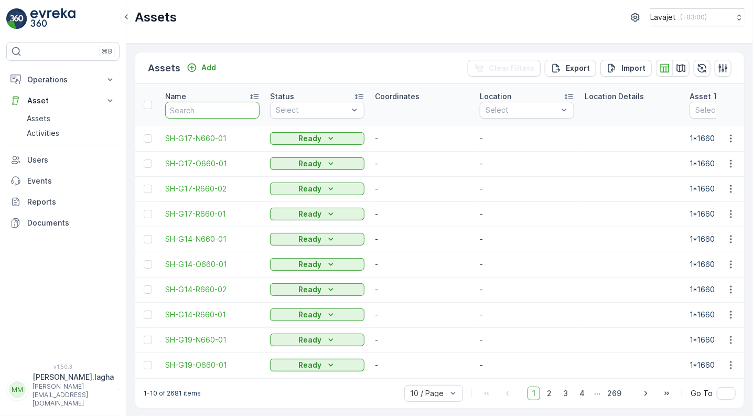
click at [206, 109] on input "text" at bounding box center [212, 110] width 94 height 17
paste input "C856-R240-01"
type input "C856-R240-01"
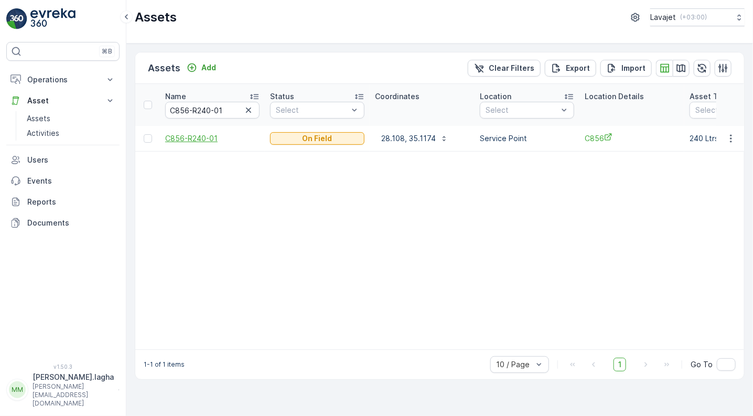
click at [197, 136] on span "C856-R240-01" at bounding box center [212, 138] width 94 height 10
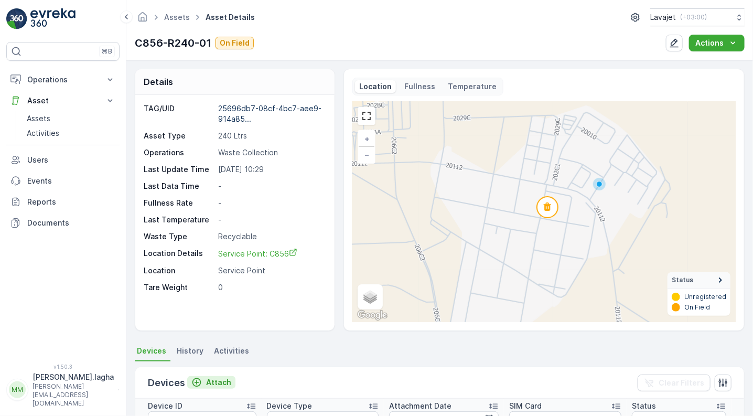
click at [218, 381] on p "Attach" at bounding box center [218, 382] width 25 height 10
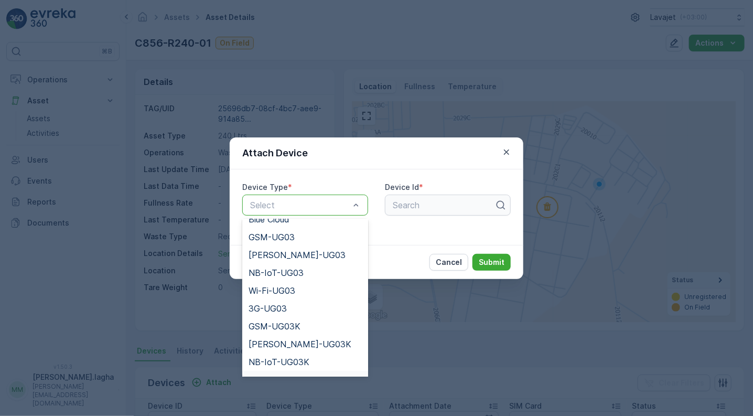
scroll to position [135, 0]
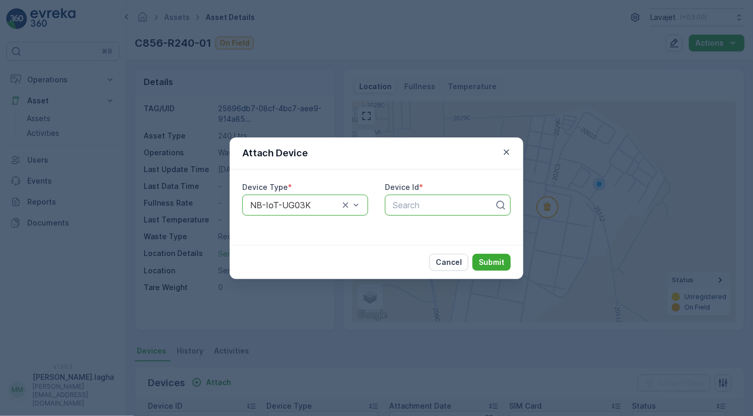
click at [398, 208] on div at bounding box center [444, 204] width 104 height 9
paste input "50905"
type input "50905"
click at [404, 230] on span "50905" at bounding box center [404, 230] width 26 height 9
click at [487, 259] on p "Submit" at bounding box center [492, 262] width 26 height 10
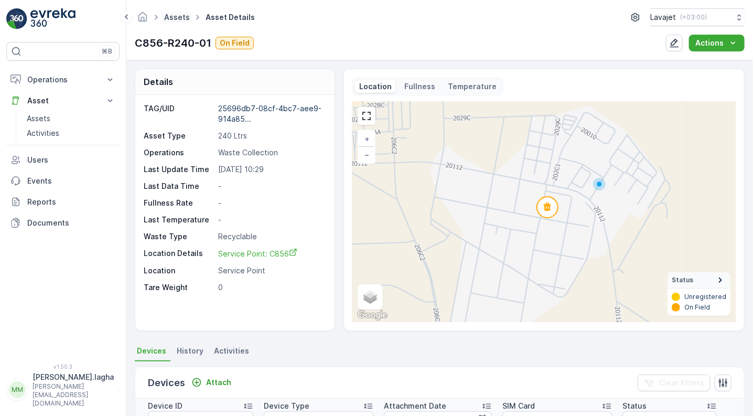
click at [179, 18] on link "Assets" at bounding box center [177, 17] width 26 height 9
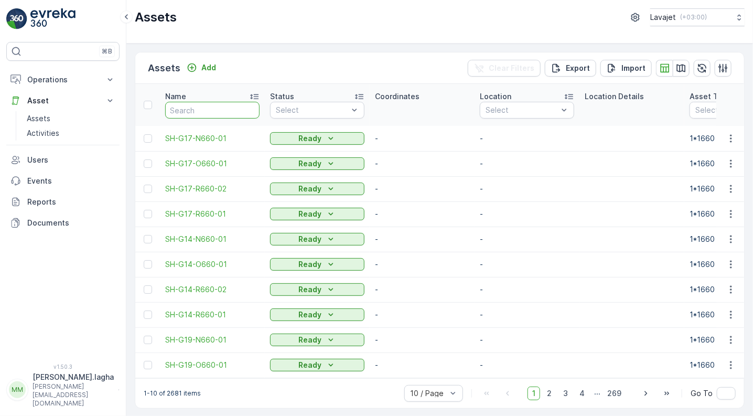
click at [221, 110] on input "text" at bounding box center [212, 110] width 94 height 17
paste input "C856-R240-02"
type input "C856-R240-02"
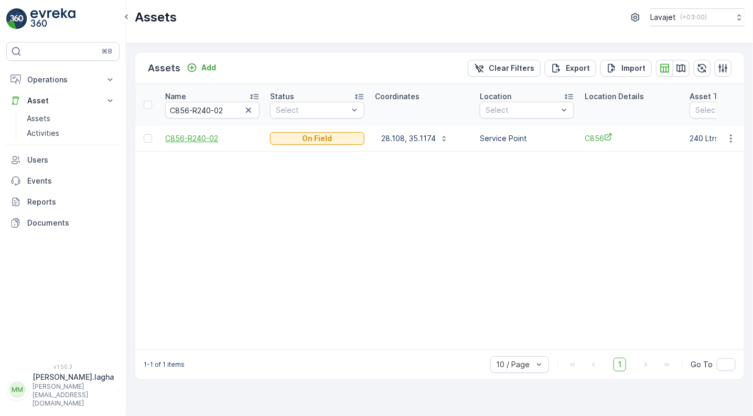
click at [210, 139] on span "C856-R240-02" at bounding box center [212, 138] width 94 height 10
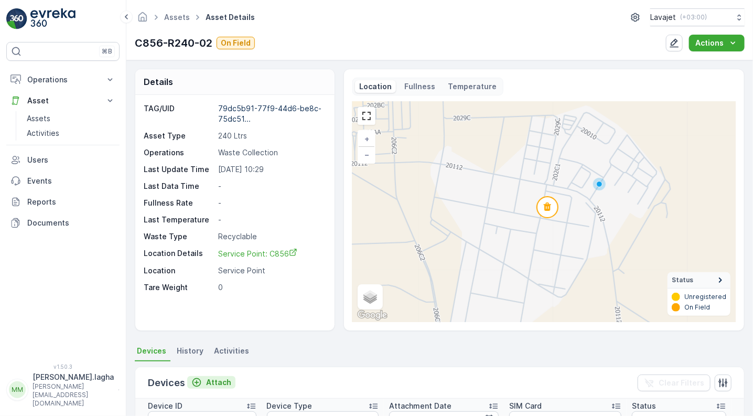
click at [216, 378] on p "Attach" at bounding box center [218, 382] width 25 height 10
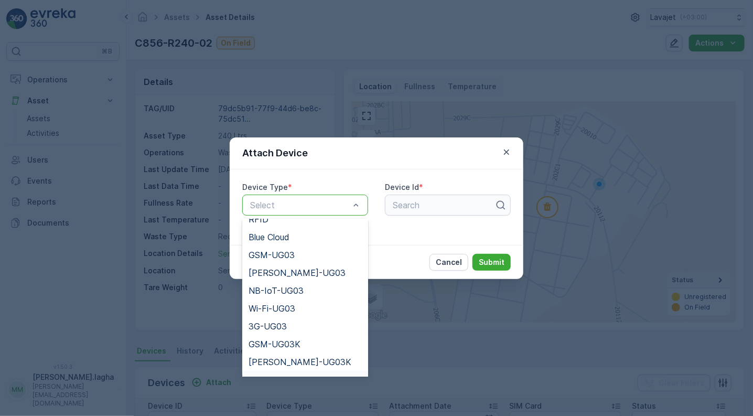
scroll to position [118, 0]
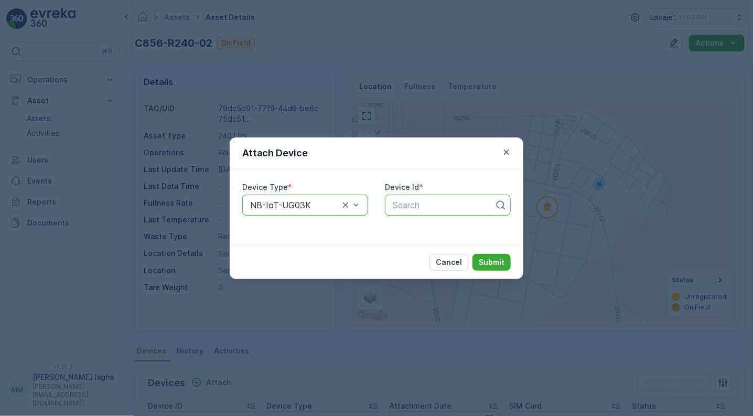
click at [407, 201] on div at bounding box center [444, 204] width 104 height 9
paste input "50903"
type input "50903"
click at [408, 230] on span "50903" at bounding box center [404, 230] width 26 height 9
click at [482, 258] on p "Submit" at bounding box center [492, 262] width 26 height 10
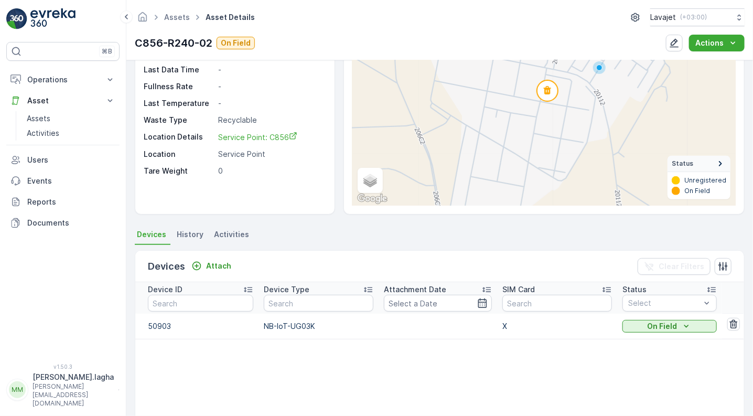
scroll to position [132, 0]
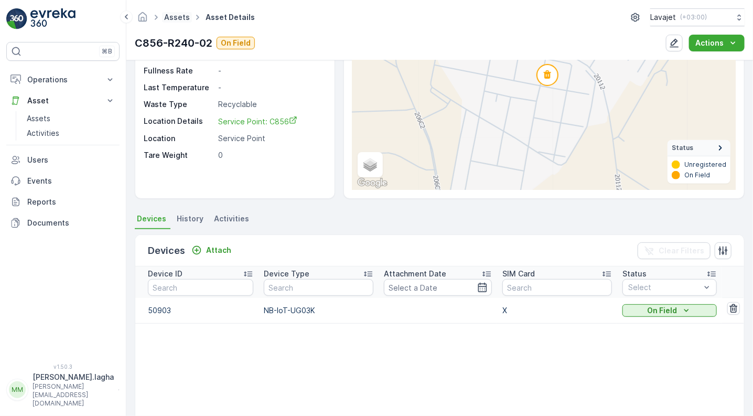
click at [181, 14] on link "Assets" at bounding box center [177, 17] width 26 height 9
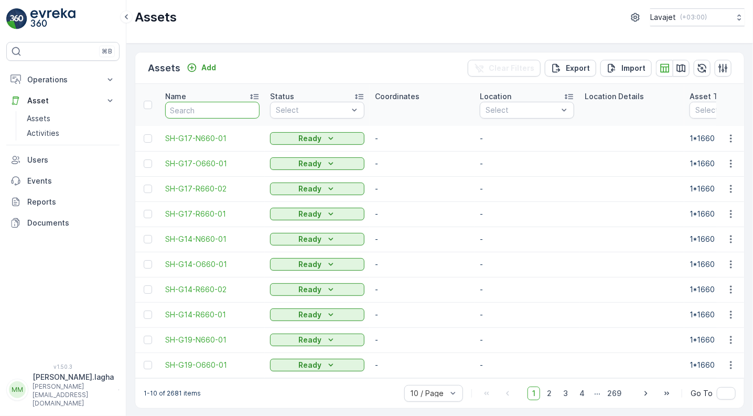
click at [201, 109] on input "text" at bounding box center [212, 110] width 94 height 17
paste input "C856-O240-03"
type input "C856-O240-03"
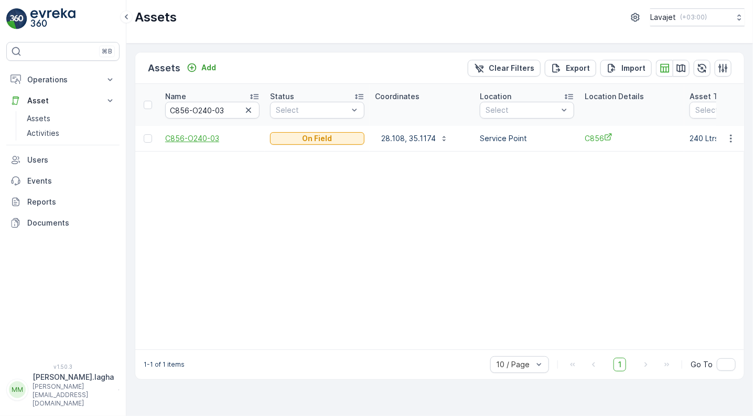
click at [198, 135] on span "C856-O240-03" at bounding box center [212, 138] width 94 height 10
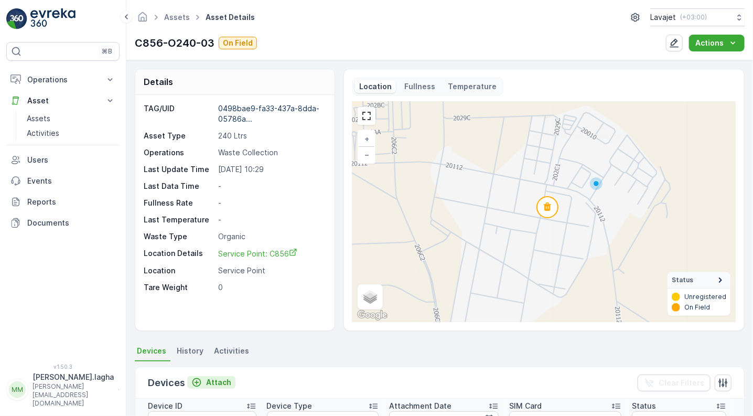
click at [211, 381] on p "Attach" at bounding box center [218, 382] width 25 height 10
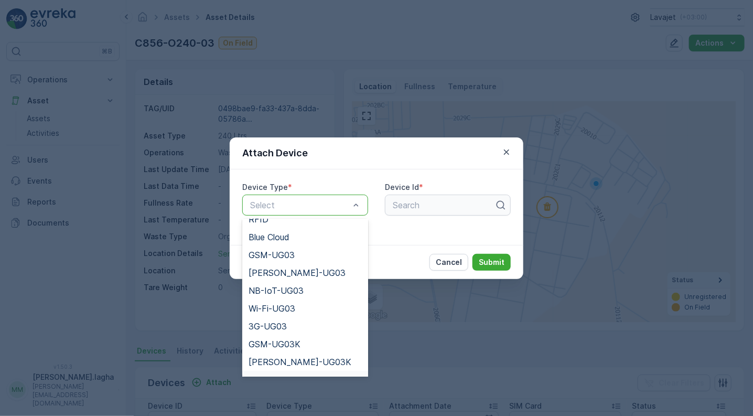
scroll to position [118, 0]
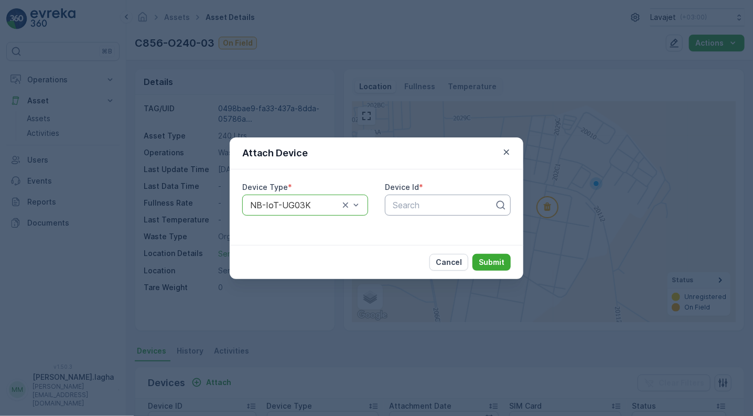
click at [404, 206] on div at bounding box center [444, 204] width 104 height 9
paste input "51136"
type input "51136"
click at [408, 228] on span "51136" at bounding box center [402, 230] width 23 height 9
click at [491, 260] on p "Submit" at bounding box center [492, 262] width 26 height 10
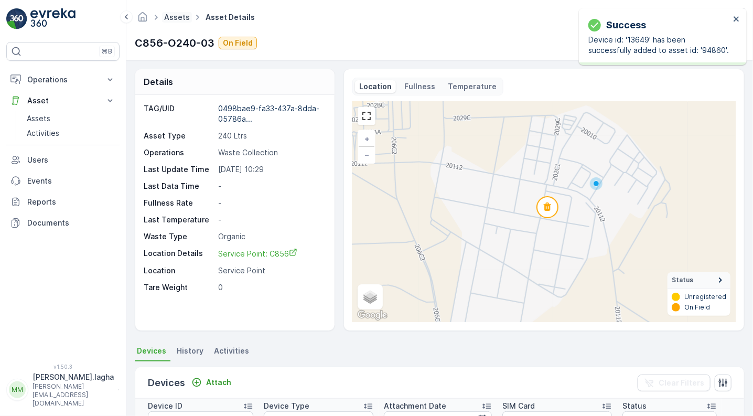
click at [173, 15] on link "Assets" at bounding box center [177, 17] width 26 height 9
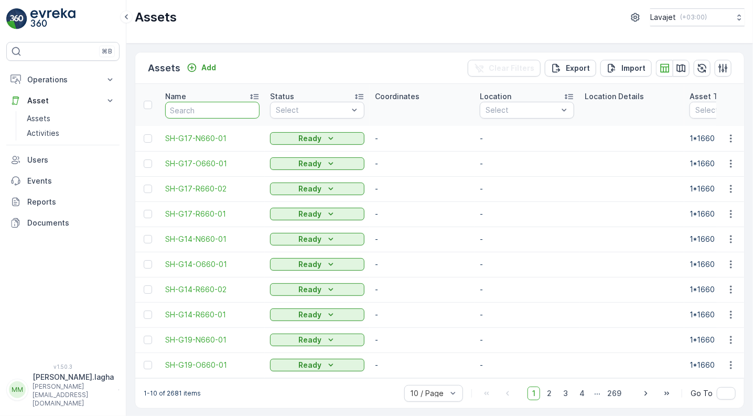
click at [230, 112] on input "text" at bounding box center [212, 110] width 94 height 17
paste input "C856-N240-04"
type input "C856-N240-04"
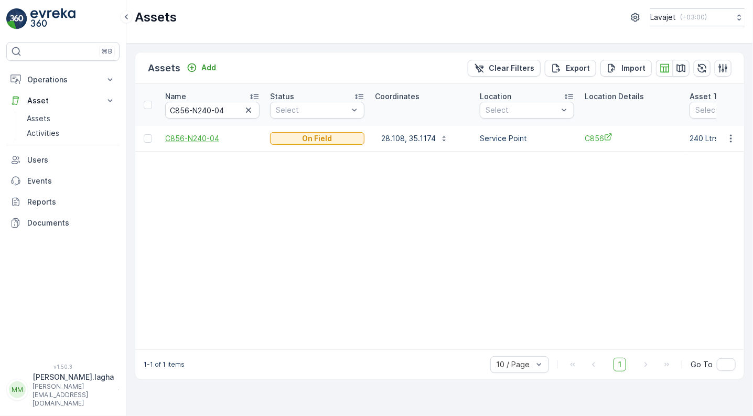
click at [194, 138] on span "C856-N240-04" at bounding box center [212, 138] width 94 height 10
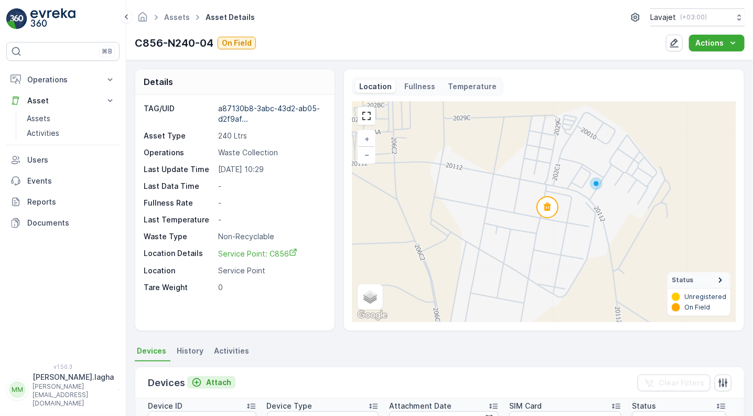
click at [219, 385] on p "Attach" at bounding box center [218, 382] width 25 height 10
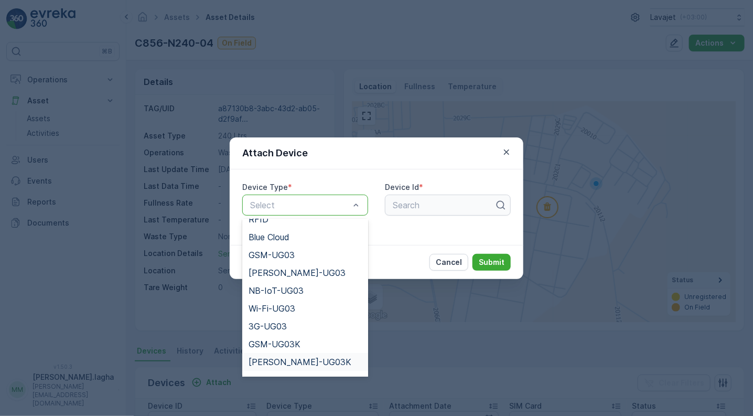
scroll to position [118, 0]
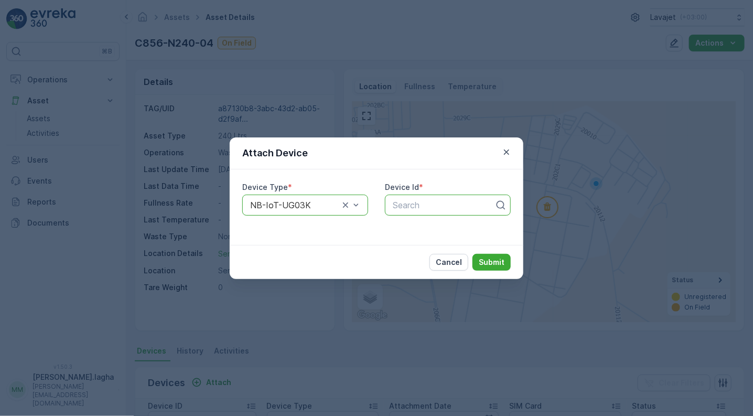
click at [413, 207] on div at bounding box center [444, 204] width 104 height 9
paste input "55291"
type input "55291"
click at [487, 260] on p "Submit" at bounding box center [492, 262] width 26 height 10
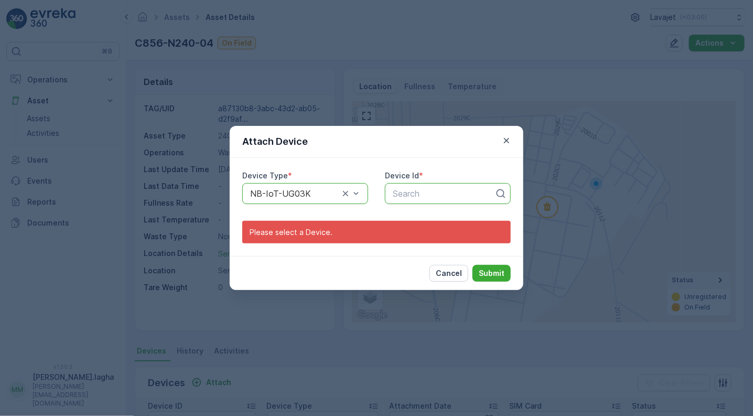
click at [436, 198] on p "Search" at bounding box center [444, 193] width 102 height 13
paste input "55291"
type input "55291"
click at [411, 219] on span "55291" at bounding box center [403, 218] width 24 height 9
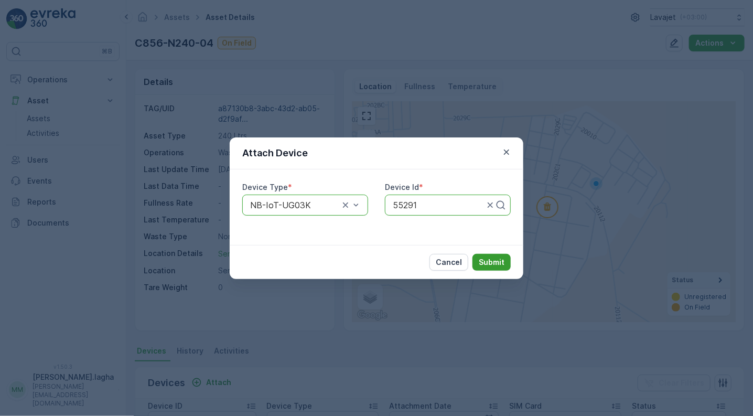
click at [494, 259] on p "Submit" at bounding box center [492, 262] width 26 height 10
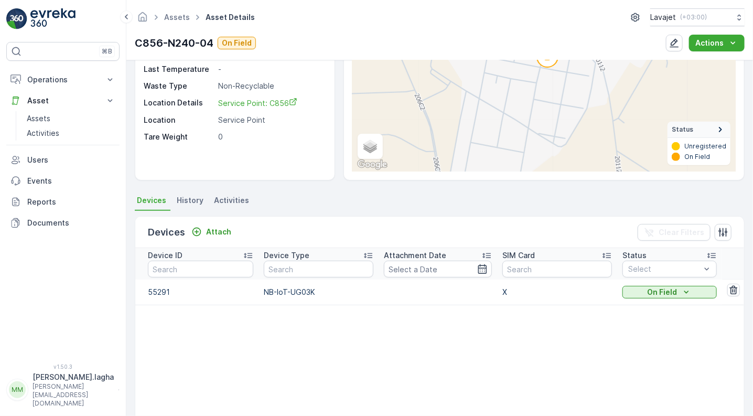
scroll to position [156, 0]
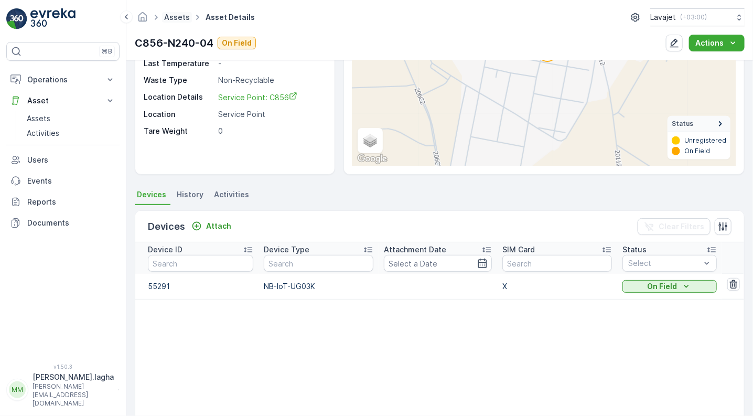
click at [179, 15] on link "Assets" at bounding box center [177, 17] width 26 height 9
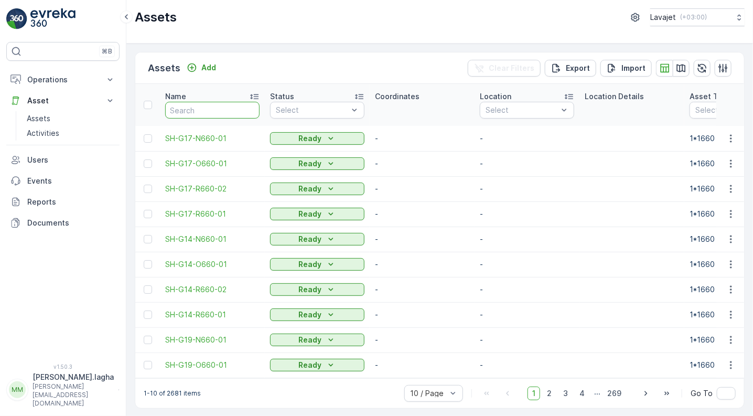
click at [202, 107] on input "text" at bounding box center [212, 110] width 94 height 17
paste input "C861-R240-01"
type input "C861-R240-01"
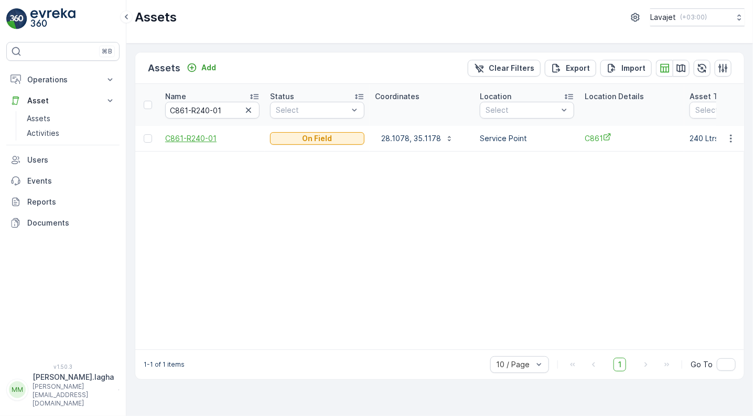
click at [182, 134] on span "C861-R240-01" at bounding box center [212, 138] width 94 height 10
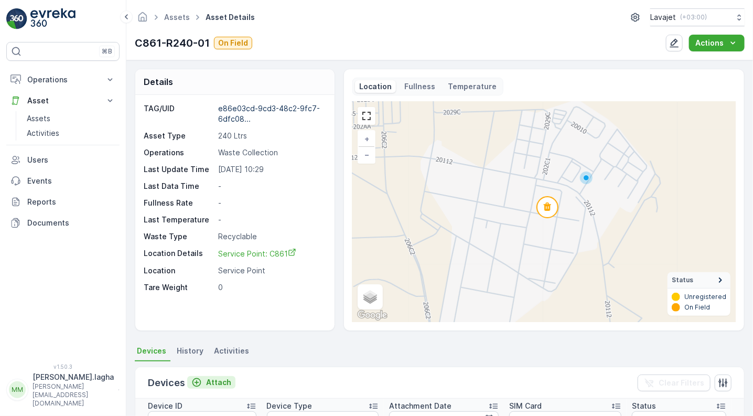
click at [214, 385] on p "Attach" at bounding box center [218, 382] width 25 height 10
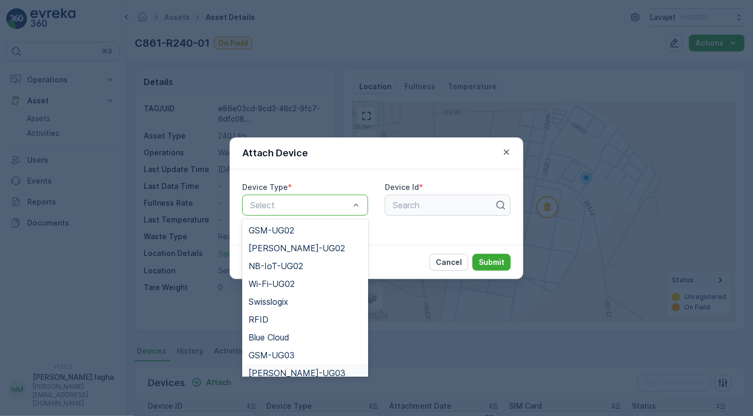
scroll to position [118, 0]
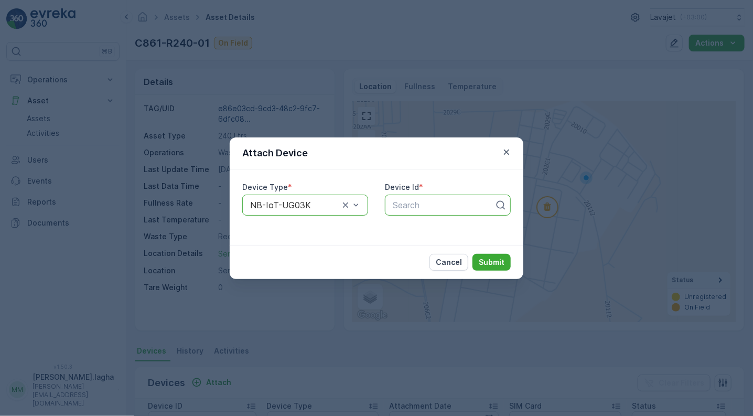
click at [414, 203] on div at bounding box center [444, 204] width 104 height 9
paste input "55406"
type input "55406"
click at [408, 232] on span "55406" at bounding box center [404, 230] width 26 height 9
click at [489, 258] on p "Submit" at bounding box center [492, 262] width 26 height 10
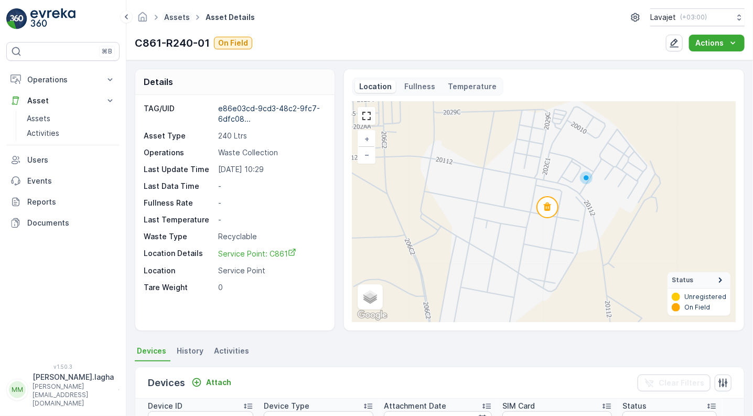
click at [176, 15] on link "Assets" at bounding box center [177, 17] width 26 height 9
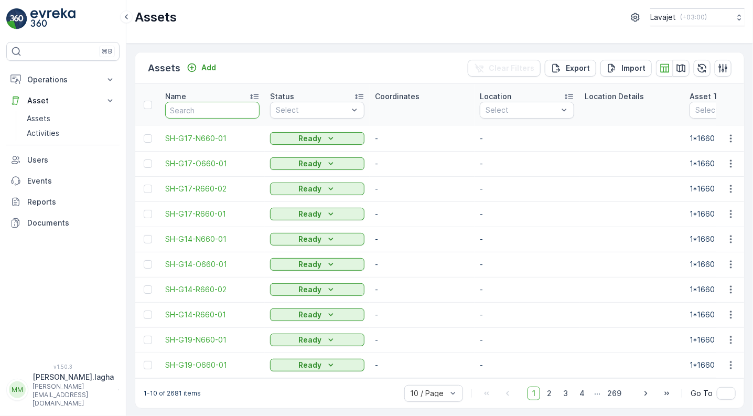
click at [191, 106] on input "text" at bounding box center [212, 110] width 94 height 17
paste input "C861-R240-02"
type input "C861-R240-02"
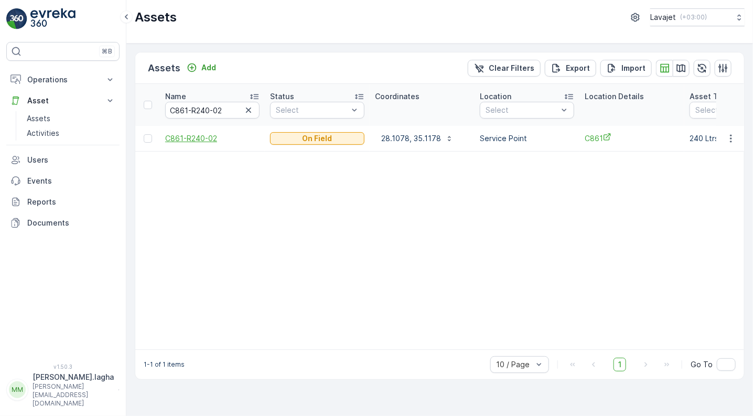
click at [187, 134] on span "C861-R240-02" at bounding box center [212, 138] width 94 height 10
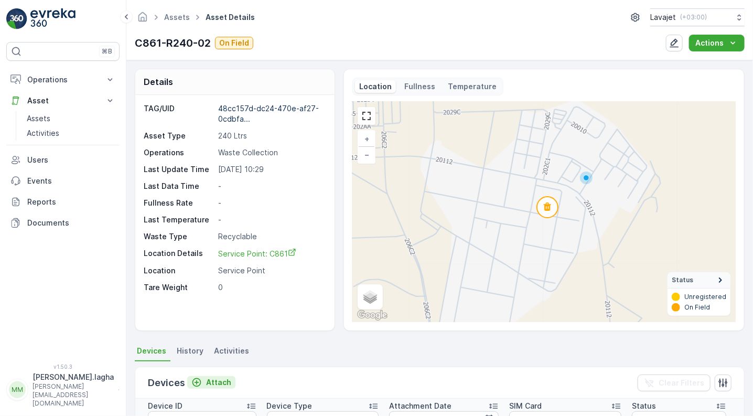
click at [208, 382] on p "Attach" at bounding box center [218, 382] width 25 height 10
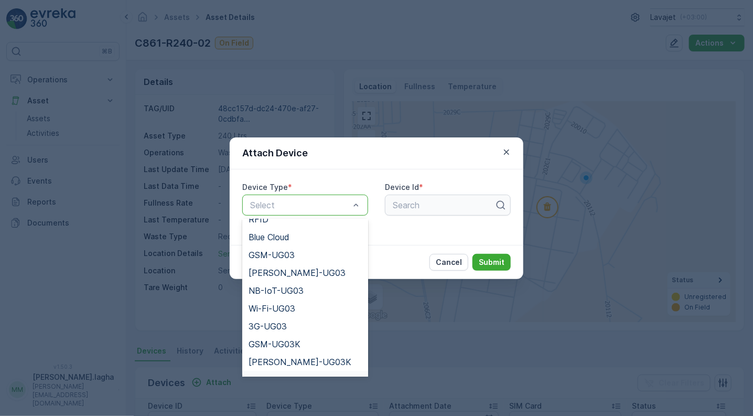
scroll to position [118, 0]
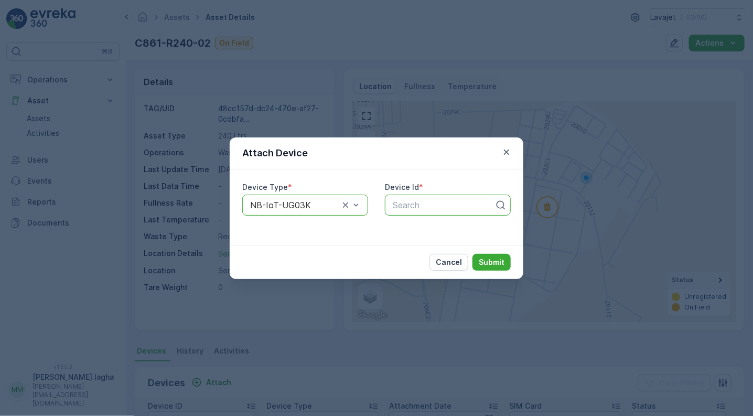
click at [408, 206] on div at bounding box center [444, 204] width 104 height 9
paste input "55486"
type input "55486"
click at [412, 229] on span "55486" at bounding box center [404, 230] width 26 height 9
click at [487, 262] on p "Submit" at bounding box center [492, 262] width 26 height 10
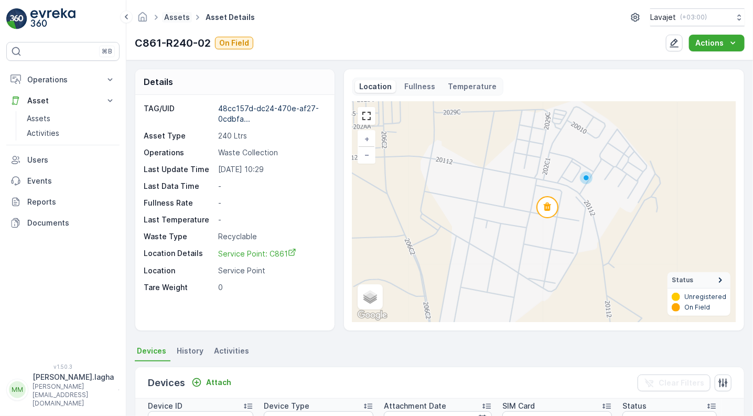
click at [177, 19] on link "Assets" at bounding box center [177, 17] width 26 height 9
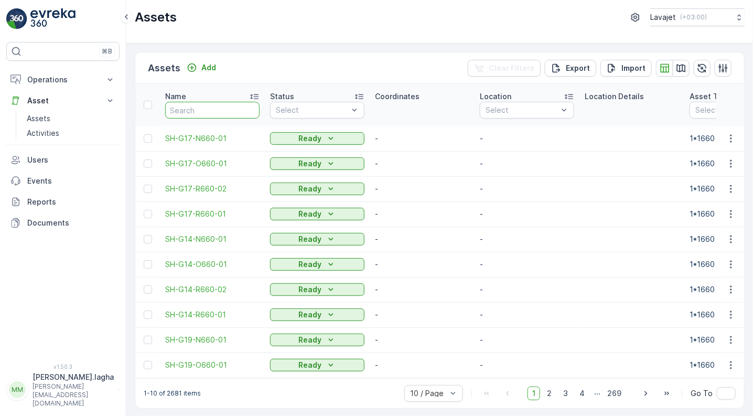
click at [222, 111] on input "text" at bounding box center [212, 110] width 94 height 17
paste input "C861-O240-03"
type input "C861-O240-03"
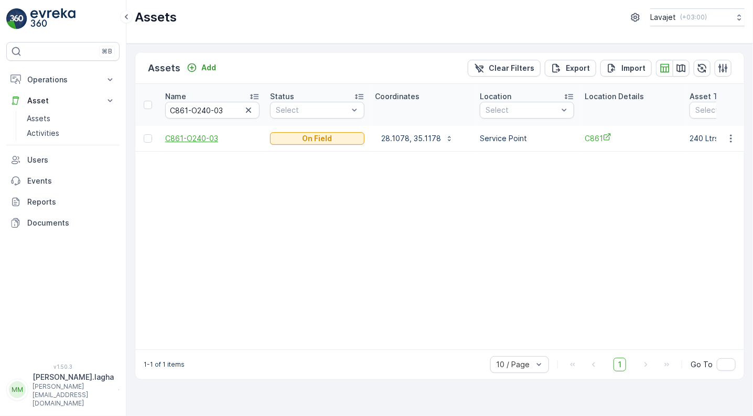
click at [202, 138] on span "C861-O240-03" at bounding box center [212, 138] width 94 height 10
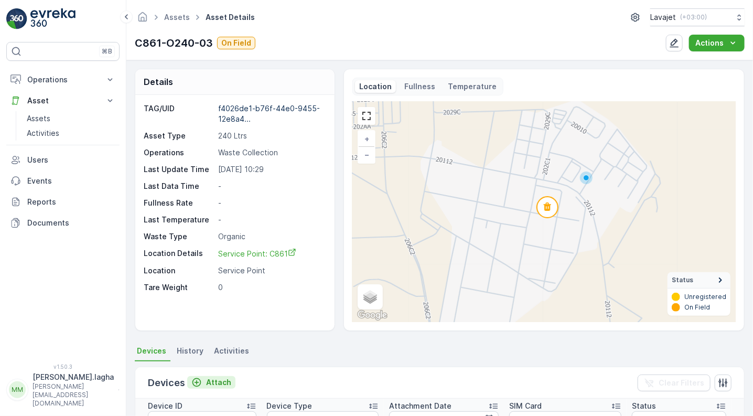
click at [217, 383] on p "Attach" at bounding box center [218, 382] width 25 height 10
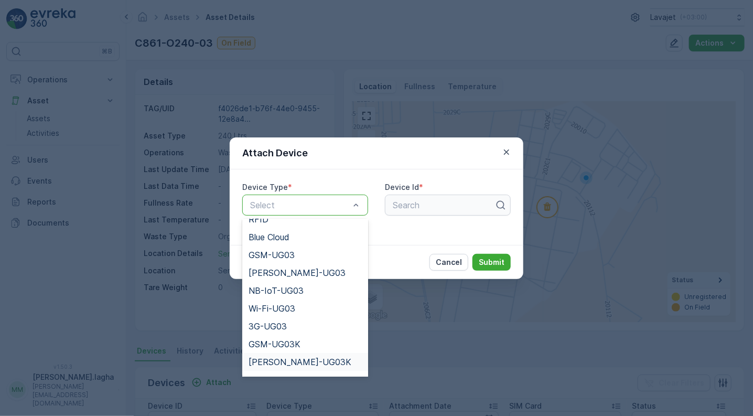
scroll to position [118, 0]
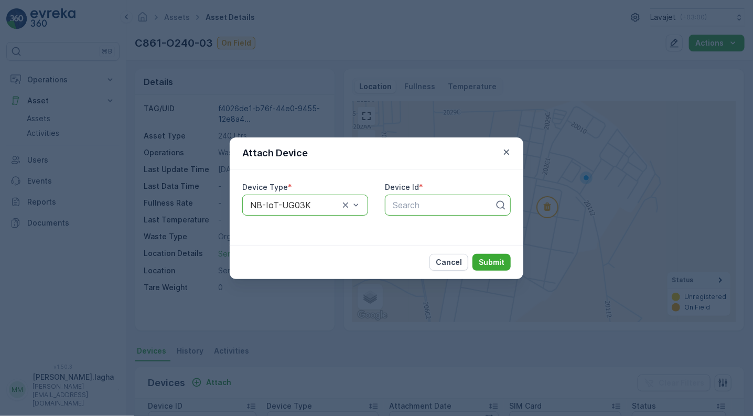
click at [404, 202] on div at bounding box center [444, 204] width 104 height 9
paste input "50462"
type input "50462"
click at [409, 226] on span "50462" at bounding box center [404, 230] width 26 height 9
click at [498, 261] on p "Submit" at bounding box center [492, 262] width 26 height 10
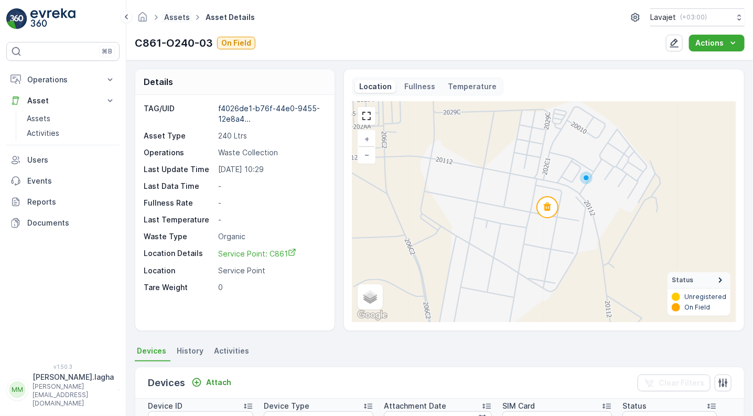
click at [177, 16] on link "Assets" at bounding box center [177, 17] width 26 height 9
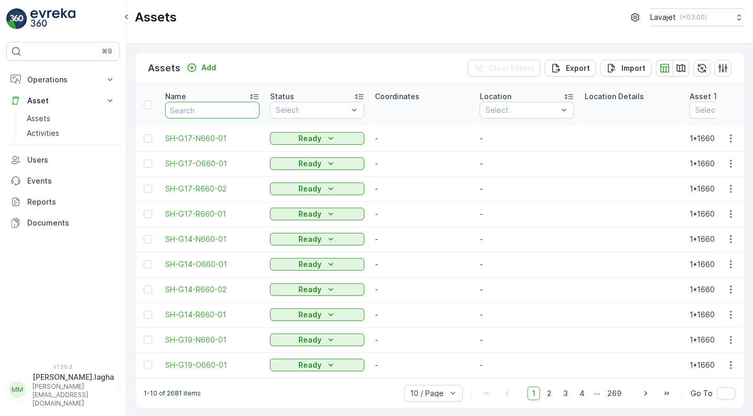
click at [211, 110] on input "text" at bounding box center [212, 110] width 94 height 17
paste input "C861-N240-04"
type input "C861-N240-04"
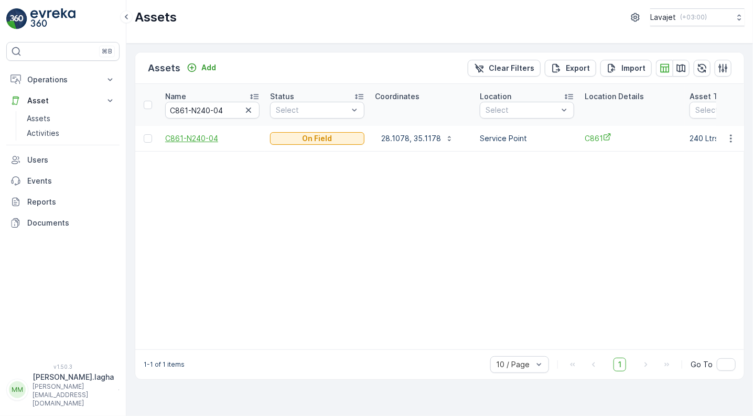
click at [190, 138] on span "C861-N240-04" at bounding box center [212, 138] width 94 height 10
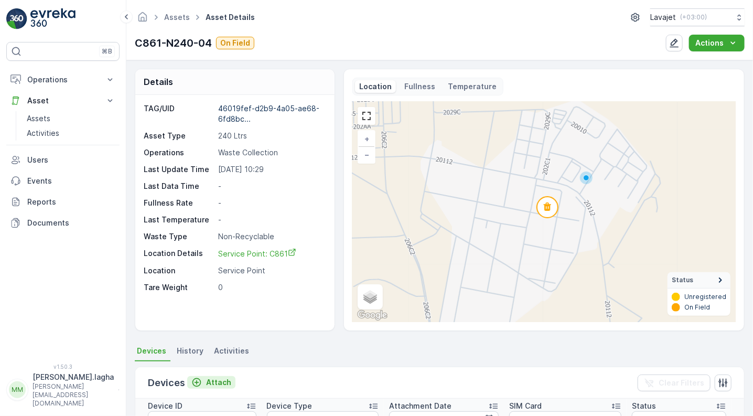
click at [214, 381] on p "Attach" at bounding box center [218, 382] width 25 height 10
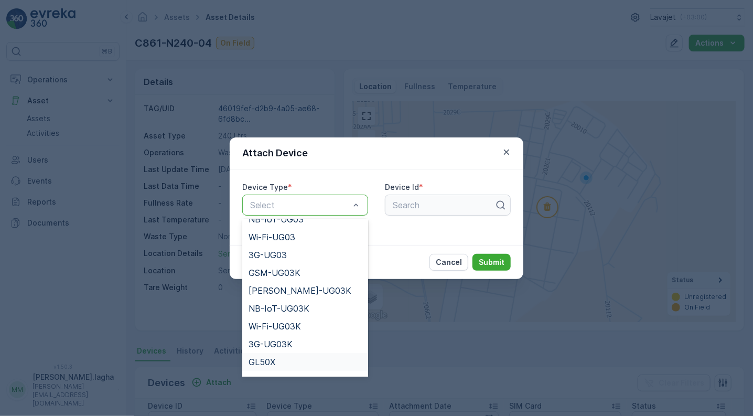
scroll to position [189, 0]
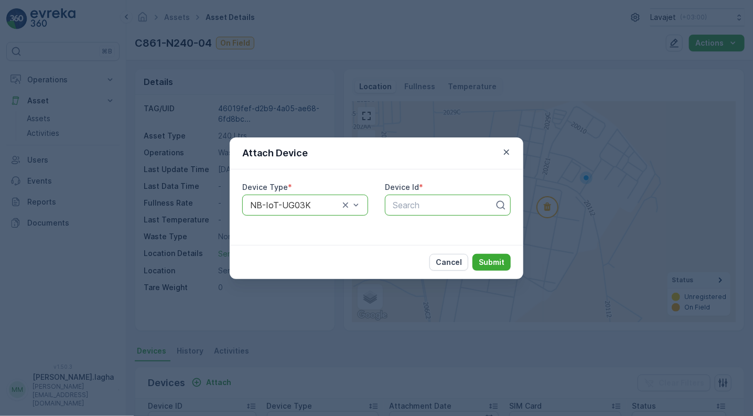
click at [399, 203] on div at bounding box center [444, 204] width 104 height 9
paste input "51099"
type input "51099"
click at [410, 230] on span "51099" at bounding box center [403, 230] width 25 height 9
click at [492, 261] on p "Submit" at bounding box center [492, 262] width 26 height 10
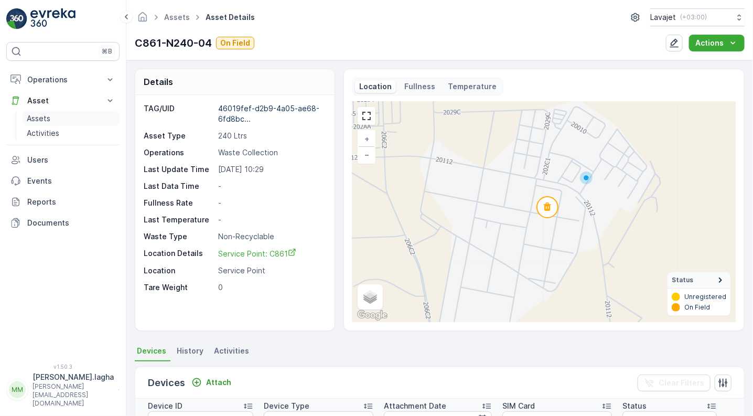
click at [57, 121] on link "Assets" at bounding box center [71, 118] width 97 height 15
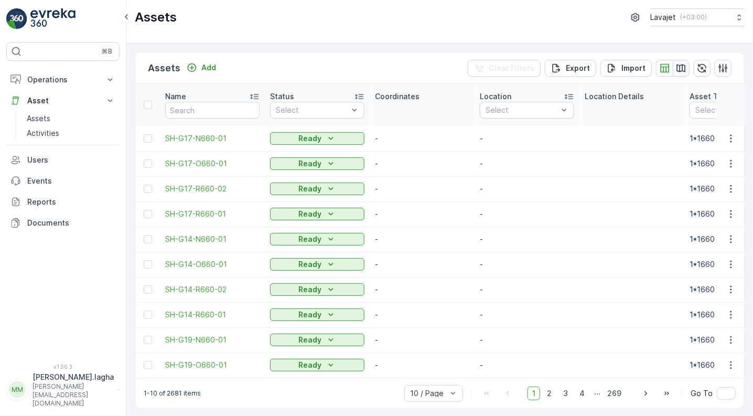
click at [680, 70] on icon "button" at bounding box center [681, 68] width 9 height 8
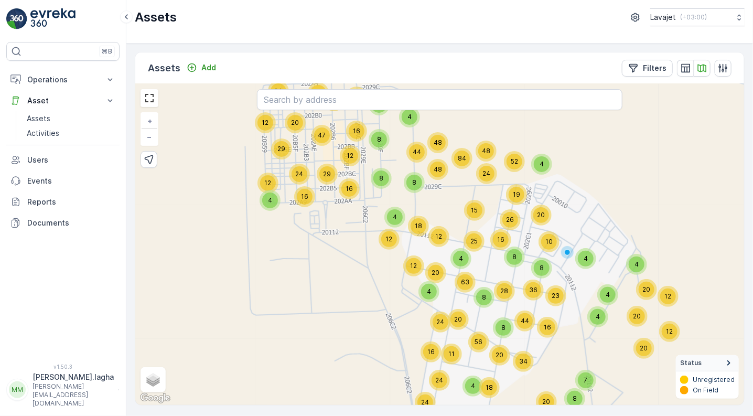
drag, startPoint x: 503, startPoint y: 221, endPoint x: 575, endPoint y: 231, distance: 72.4
click at [575, 231] on div "4 16 32 20 24 12 29 47 24 12 12 29 16 48 48 44 16 20 4 8 8 12 4 20 8 63 12 24 4…" at bounding box center [439, 244] width 609 height 321
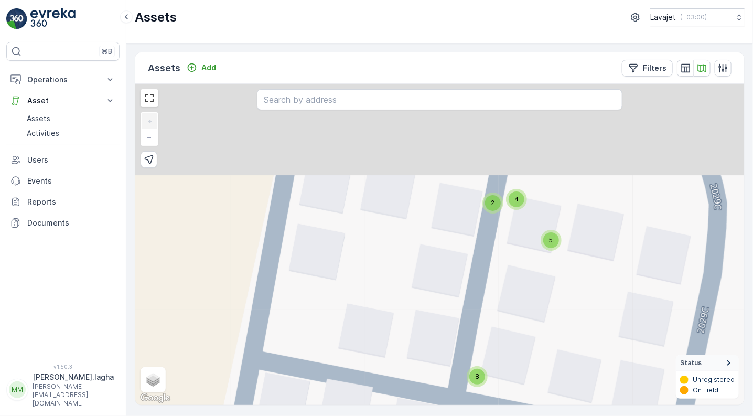
drag, startPoint x: 532, startPoint y: 138, endPoint x: 576, endPoint y: 241, distance: 111.8
click at [576, 241] on div "4 4 4 4 4 4 4 4 4 4 4 4 4 4 4 4 4 4 4 4 4 4 4 4 4 4 4 4 4 4 11 4 2 4 4 4 4 4 4 …" at bounding box center [439, 244] width 609 height 321
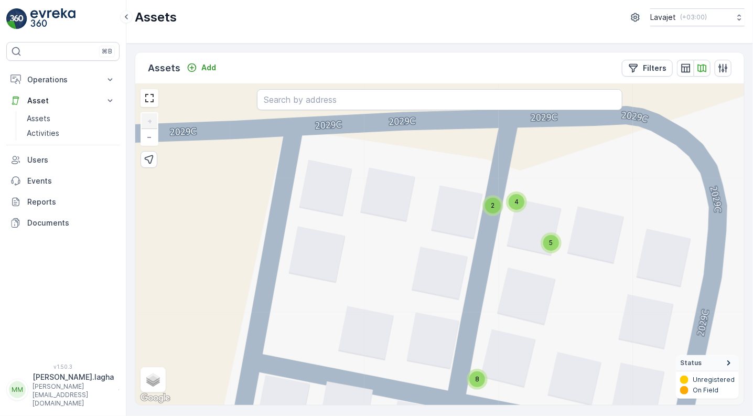
click at [494, 206] on span "2" at bounding box center [493, 205] width 4 height 8
click at [509, 211] on icon at bounding box center [511, 210] width 7 height 8
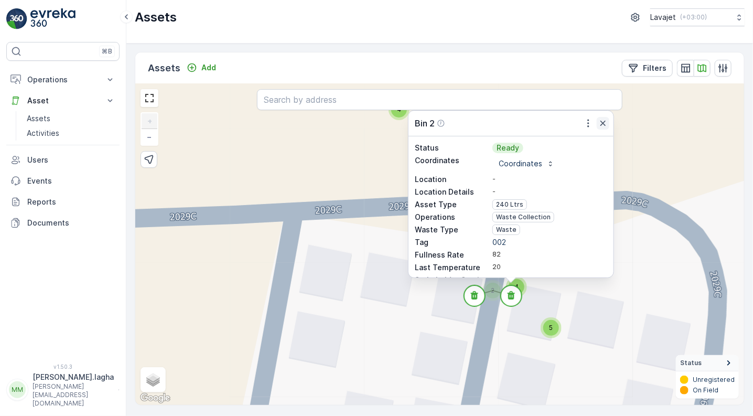
click at [603, 124] on icon "button" at bounding box center [602, 123] width 5 height 5
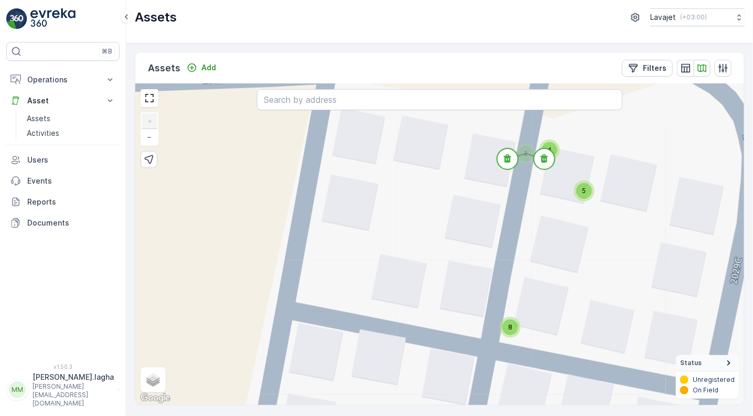
drag, startPoint x: 552, startPoint y: 256, endPoint x: 584, endPoint y: 107, distance: 152.8
click at [584, 107] on div "4 4 4 4 4 4 4 4 4 4 4 4 4 4 4 4 4 4 4 4 4 4 4 4 4 4 4 4 4 4 11 4 2 4 4 4 4 4 4 …" at bounding box center [439, 244] width 609 height 321
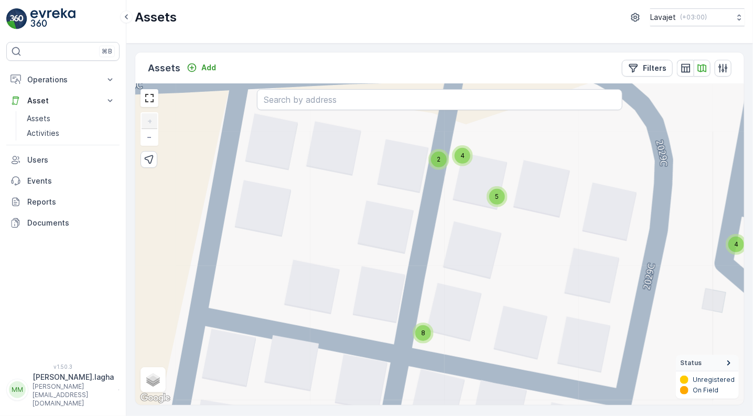
drag, startPoint x: 515, startPoint y: 215, endPoint x: 408, endPoint y: 148, distance: 125.5
click at [408, 148] on div "4 4 4 4 4 4 4 4 4 4 4 4 4 4 4 4 4 4 4 4 4 4 4 4 4 4 4 4 4 4 11 4 2 4 4 4 4 4 4 …" at bounding box center [439, 244] width 609 height 321
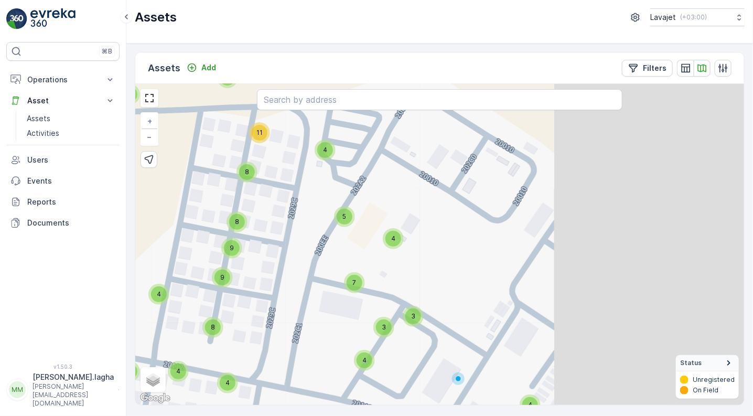
drag, startPoint x: 464, startPoint y: 239, endPoint x: 304, endPoint y: 236, distance: 160.4
click at [304, 236] on div "4 4 4 4 4 4 4 8 4 4 4 4 4 4 4 4 4 4 4 4 4 4 4 4 4 4 4 4 4 11 6 4 4 4 4 4 10 8 9…" at bounding box center [439, 244] width 609 height 321
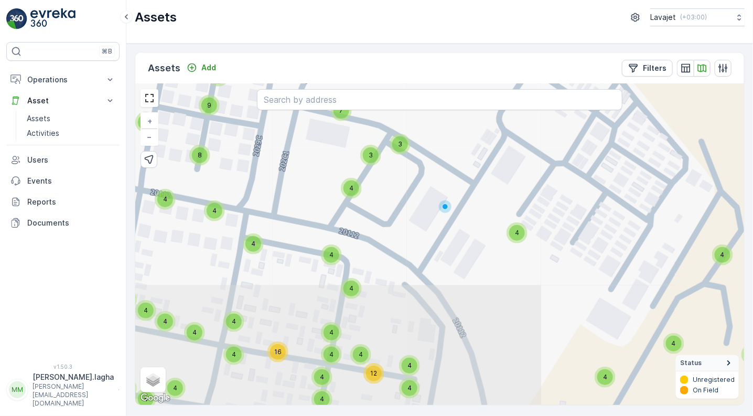
drag, startPoint x: 465, startPoint y: 313, endPoint x: 451, endPoint y: 139, distance: 174.6
click at [451, 139] on div "4 4 4 4 4 4 4 8 4 4 4 4 4 4 4 4 4 4 4 4 4 4 4 4 4 4 4 4 4 11 6 4 4 4 4 4 10 8 9…" at bounding box center [439, 244] width 609 height 321
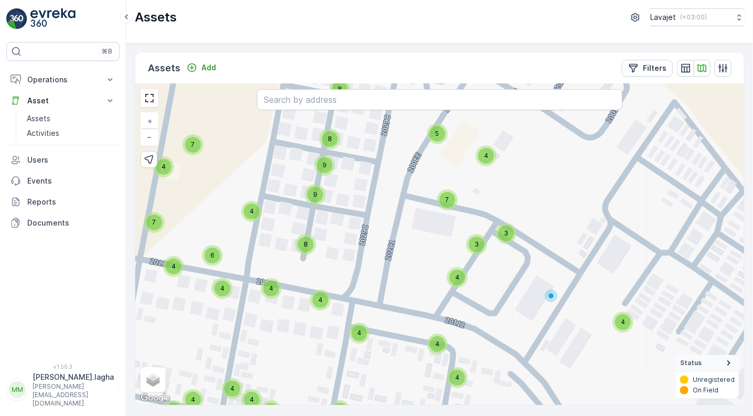
drag, startPoint x: 395, startPoint y: 205, endPoint x: 505, endPoint y: 306, distance: 149.2
click at [505, 306] on div "4 4 4 4 4 4 4 8 4 4 4 4 4 4 4 4 4 4 4 4 4 4 4 4 4 4 4 4 4 11 6 4 4 4 4 4 10 8 9…" at bounding box center [439, 244] width 609 height 321
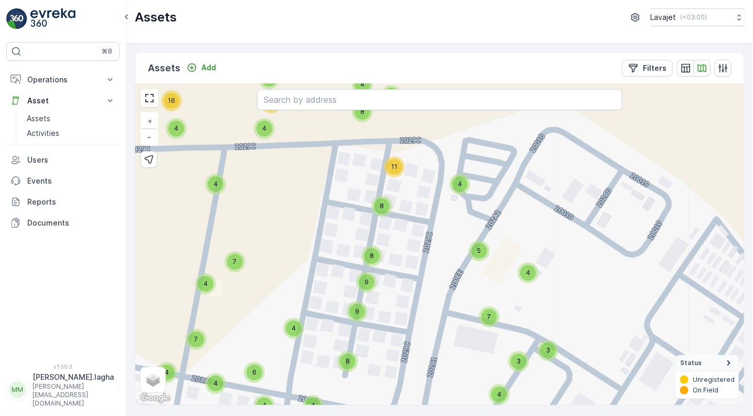
drag, startPoint x: 398, startPoint y: 201, endPoint x: 436, endPoint y: 309, distance: 114.4
click at [436, 309] on div "4 4 4 4 4 4 4 8 4 4 4 4 4 4 4 4 4 4 4 4 4 4 4 4 4 4 4 4 4 11 6 4 4 4 4 4 10 8 9…" at bounding box center [439, 244] width 609 height 321
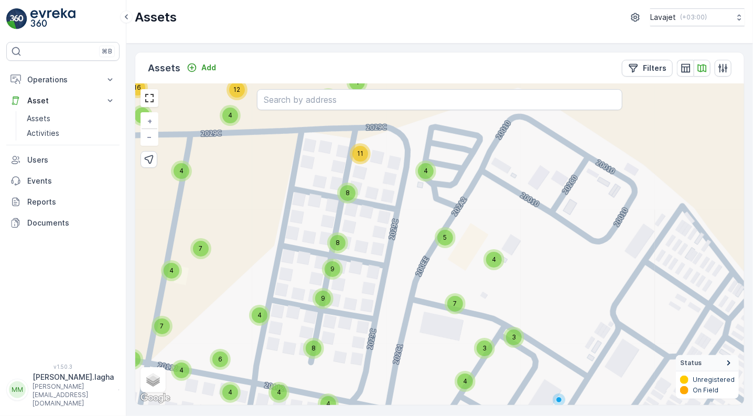
drag, startPoint x: 433, startPoint y: 254, endPoint x: 398, endPoint y: 241, distance: 36.5
click at [398, 241] on div "4 4 4 4 4 4 4 8 4 4 4 4 4 4 4 4 4 4 4 4 4 4 4 4 4 4 4 4 4 11 6 4 4 4 4 4 10 8 9…" at bounding box center [439, 244] width 609 height 321
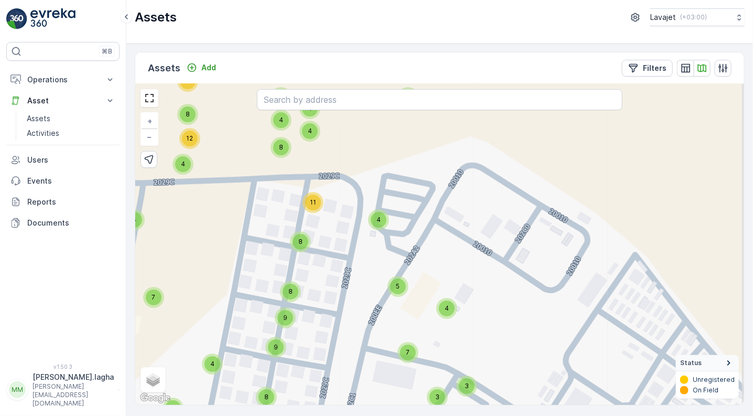
drag, startPoint x: 319, startPoint y: 311, endPoint x: 312, endPoint y: 349, distance: 38.5
click at [312, 349] on div "4 4 4 4 4 4 4 8 4 4 4 4 4 4 4 4 4 4 4 4 4 4 4 4 4 4 4 4 4 11 6 4 4 4 4 4 10 8 9…" at bounding box center [439, 244] width 609 height 321
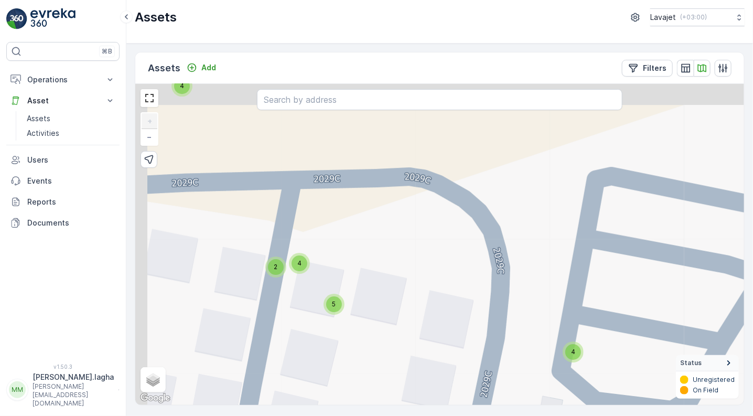
drag, startPoint x: 275, startPoint y: 158, endPoint x: 338, endPoint y: 254, distance: 115.0
click at [338, 254] on div "4 4 4 4 4 4 4 4 4 4 4 4 4 4 4 4 4 4 4 4 4 4 4 4 4 4 4 4 4 4 11 4 2 4 4 4 4 4 4 …" at bounding box center [439, 244] width 609 height 321
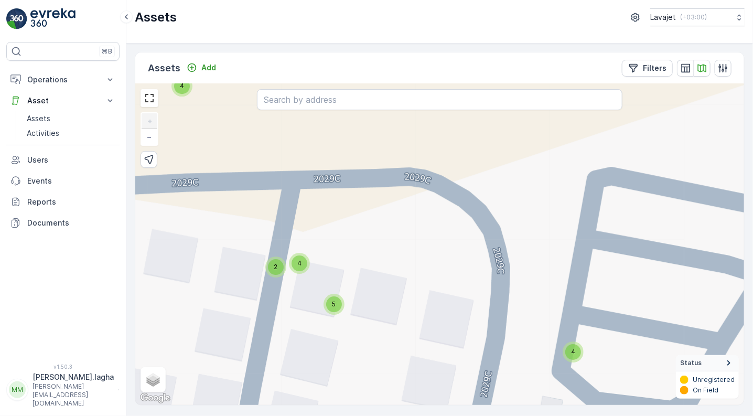
click at [300, 264] on span "4" at bounding box center [299, 263] width 4 height 8
click at [284, 268] on circle at bounding box center [281, 268] width 21 height 21
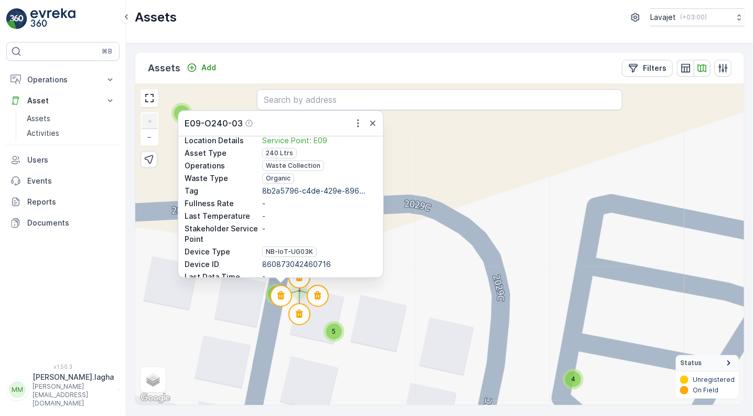
scroll to position [87, 0]
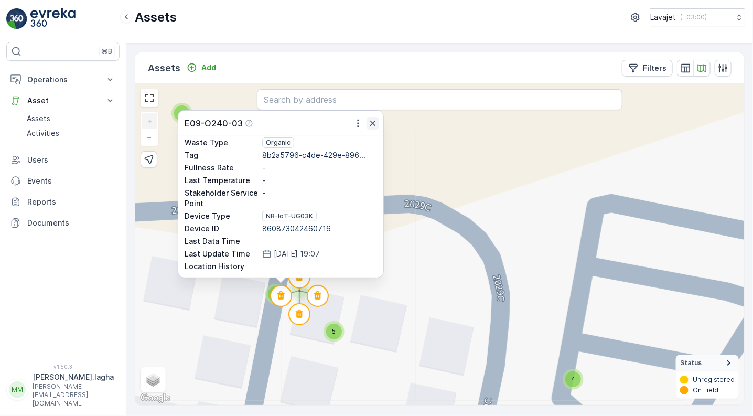
click at [371, 120] on icon "button" at bounding box center [373, 123] width 10 height 10
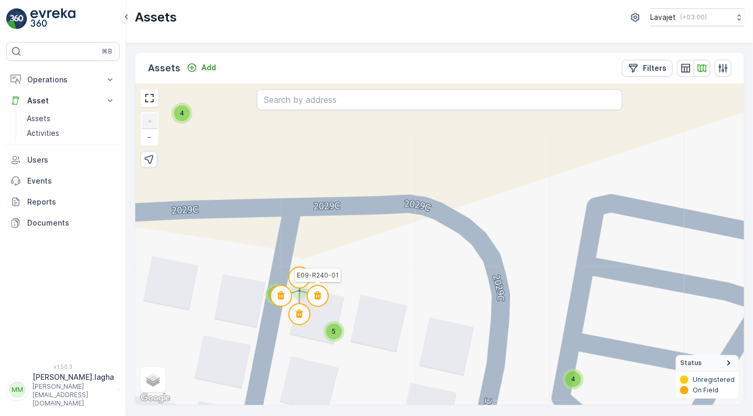
click at [319, 294] on icon at bounding box center [317, 295] width 7 height 8
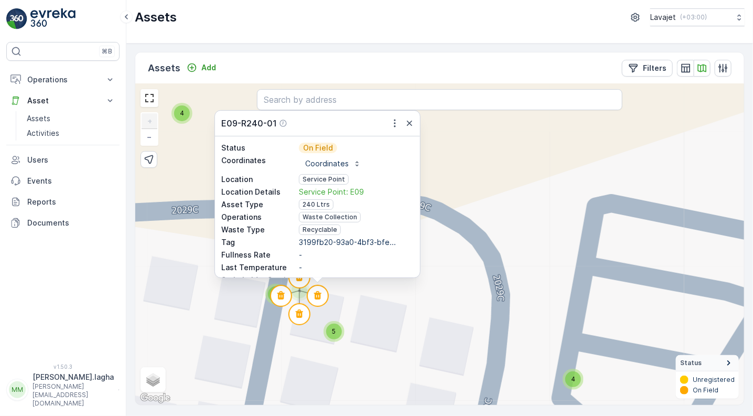
click at [335, 234] on div "Recyclable" at bounding box center [320, 229] width 42 height 10
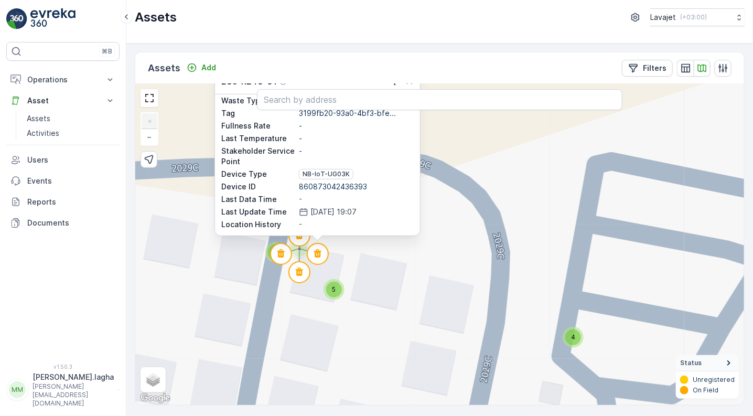
scroll to position [0, 0]
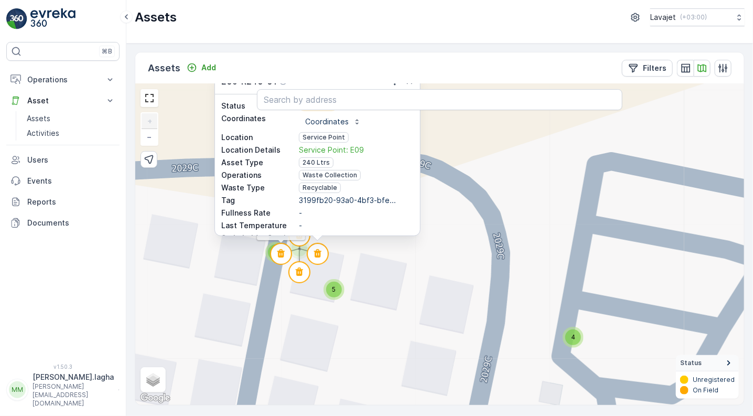
click at [270, 254] on icon at bounding box center [281, 254] width 23 height 23
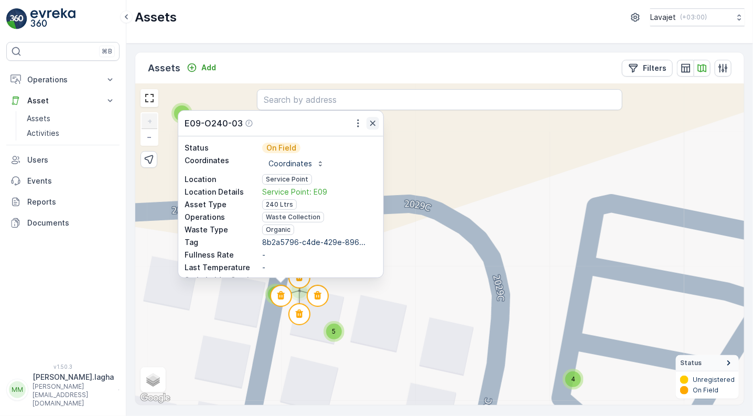
click at [374, 122] on icon "button" at bounding box center [372, 123] width 5 height 5
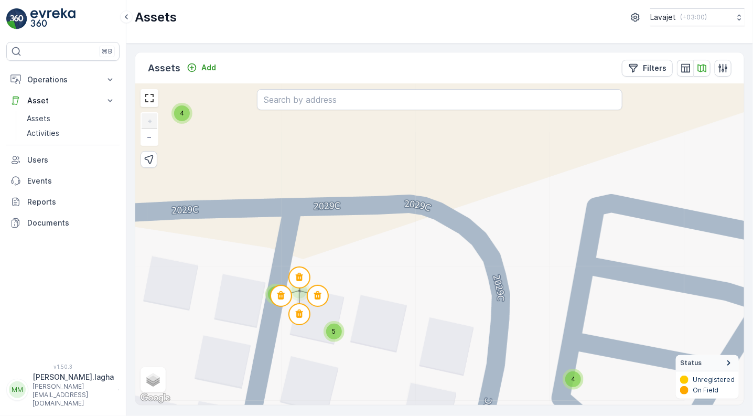
click at [285, 257] on div "4 4 4 4 4 4 4 4 4 4 4 4 4 4 4 4 4 4 4 4 4 4 4 4 4 4 4 4 4 4 11 4 2 4 4 4 4 4 4 …" at bounding box center [439, 244] width 609 height 321
click at [274, 299] on div "2" at bounding box center [276, 294] width 16 height 16
click at [254, 299] on icon at bounding box center [257, 299] width 7 height 8
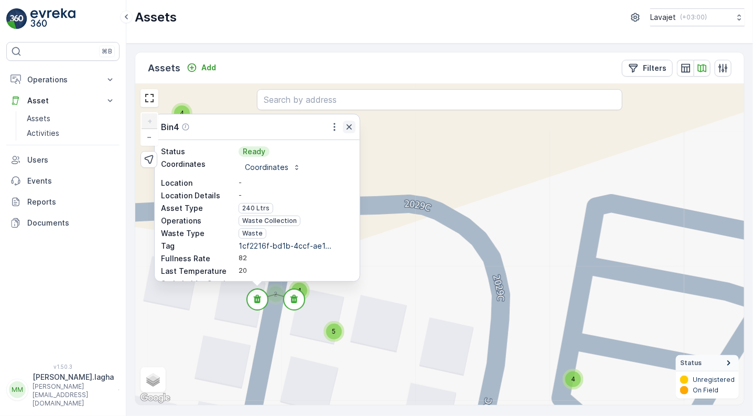
click at [349, 124] on icon "button" at bounding box center [349, 127] width 10 height 10
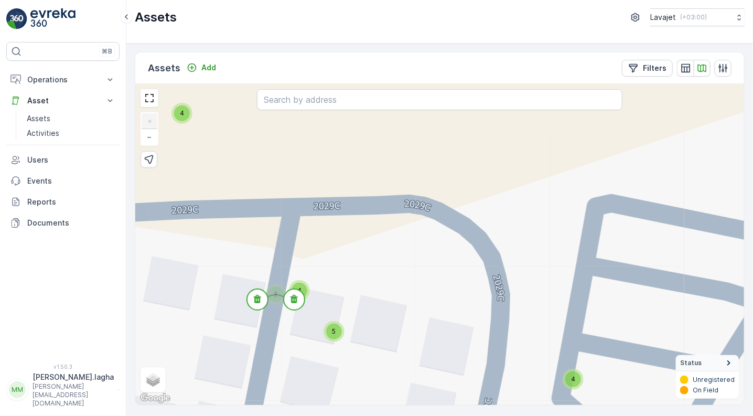
click at [272, 290] on div "2" at bounding box center [276, 294] width 16 height 16
click at [330, 254] on div "4 4 4 4 4 4 4 4 4 4 4 4 4 4 4 4 4 4 4 4 4 4 4 4 4 4 4 4 4 4 11 4 2 4 4 4 4 4 4 …" at bounding box center [439, 244] width 609 height 321
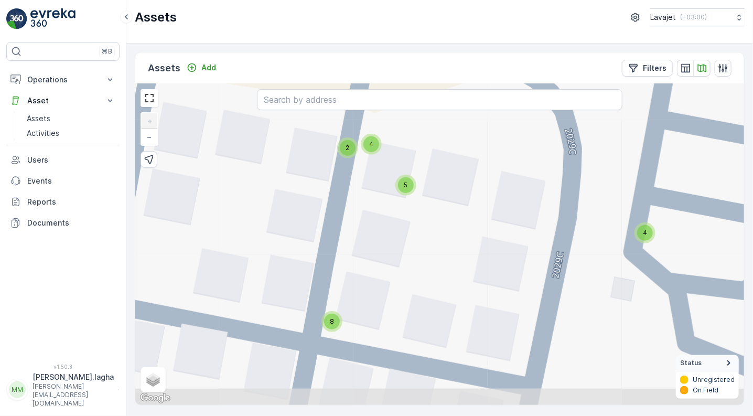
drag, startPoint x: 379, startPoint y: 336, endPoint x: 451, endPoint y: 178, distance: 173.6
click at [451, 178] on div "4 4 4 4 4 4 4 4 4 4 4 4 4 4 4 4 4 4 4 4 4 4 4 4 4 4 4 4 4 4 11 4 2 4 4 4 4 4 4 …" at bounding box center [439, 244] width 609 height 321
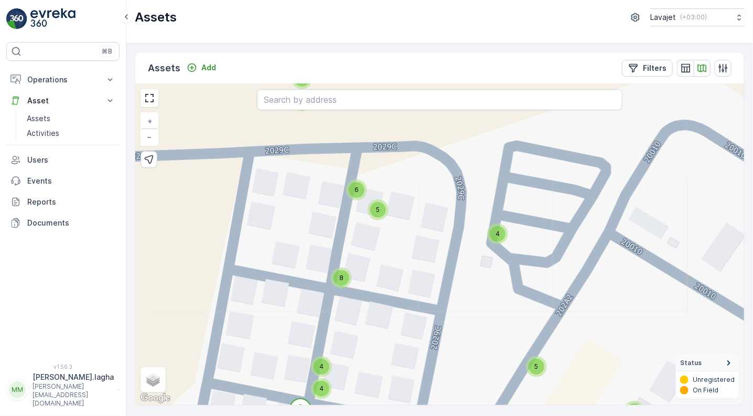
click at [341, 276] on span "8" at bounding box center [341, 278] width 4 height 8
click at [328, 264] on circle at bounding box center [326, 268] width 21 height 21
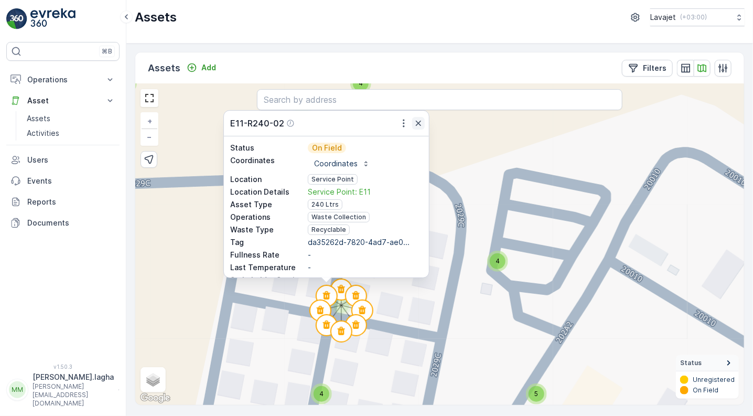
click at [420, 123] on icon "button" at bounding box center [418, 123] width 10 height 10
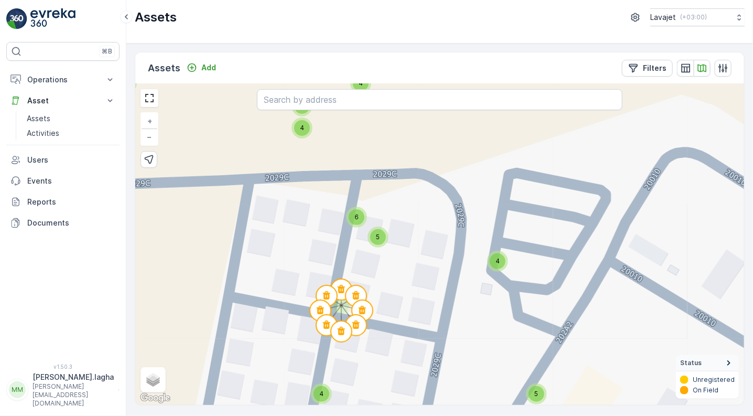
click at [62, 400] on p "[PERSON_NAME][EMAIL_ADDRESS][DOMAIN_NAME]" at bounding box center [73, 394] width 81 height 25
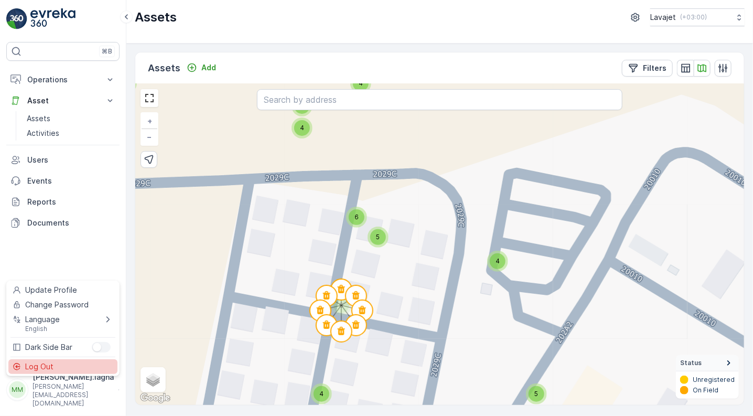
click at [45, 365] on span "Log Out" at bounding box center [39, 366] width 28 height 10
